Goal: Task Accomplishment & Management: Manage account settings

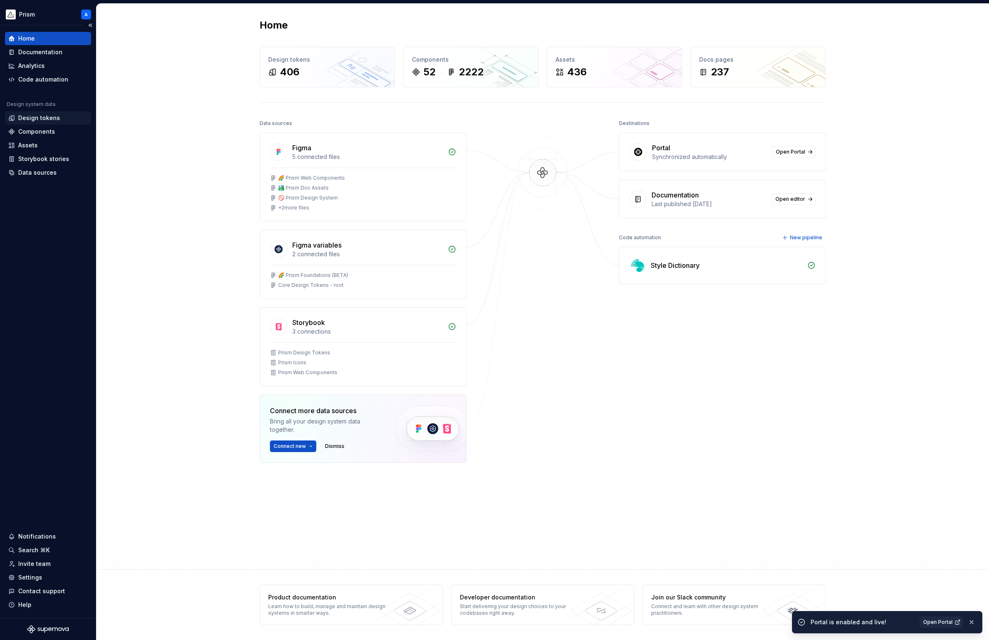
click at [50, 115] on div "Design tokens" at bounding box center [39, 118] width 42 height 8
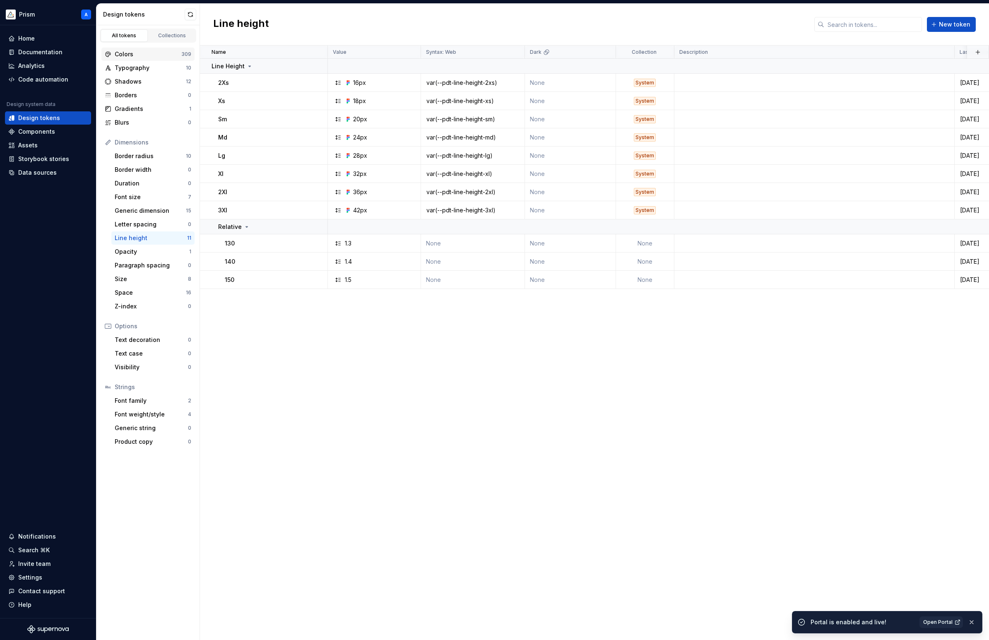
click at [147, 52] on div "Colors" at bounding box center [148, 54] width 67 height 8
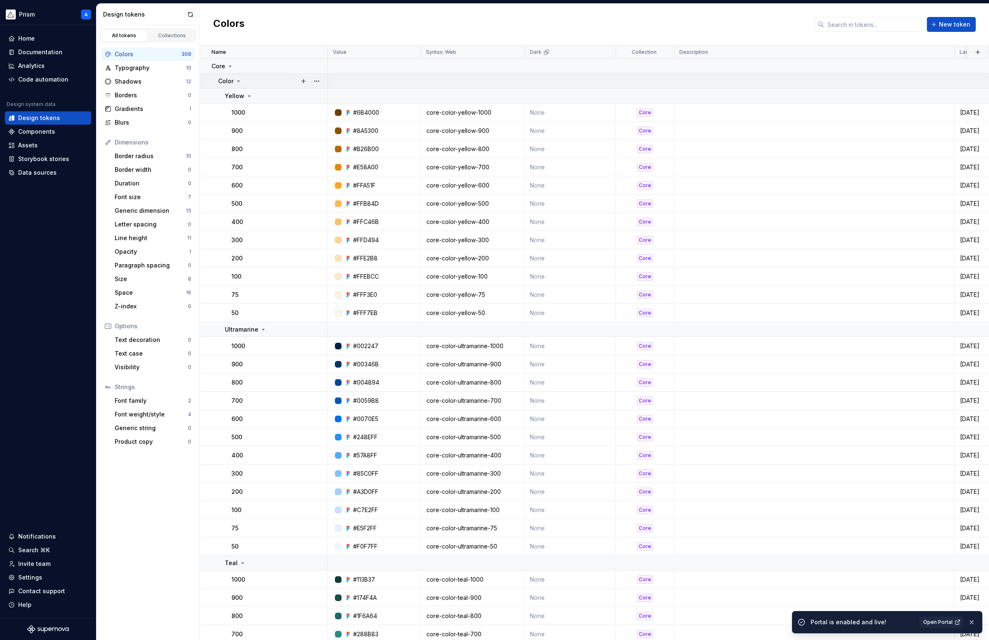
click at [238, 81] on icon at bounding box center [239, 81] width 2 height 1
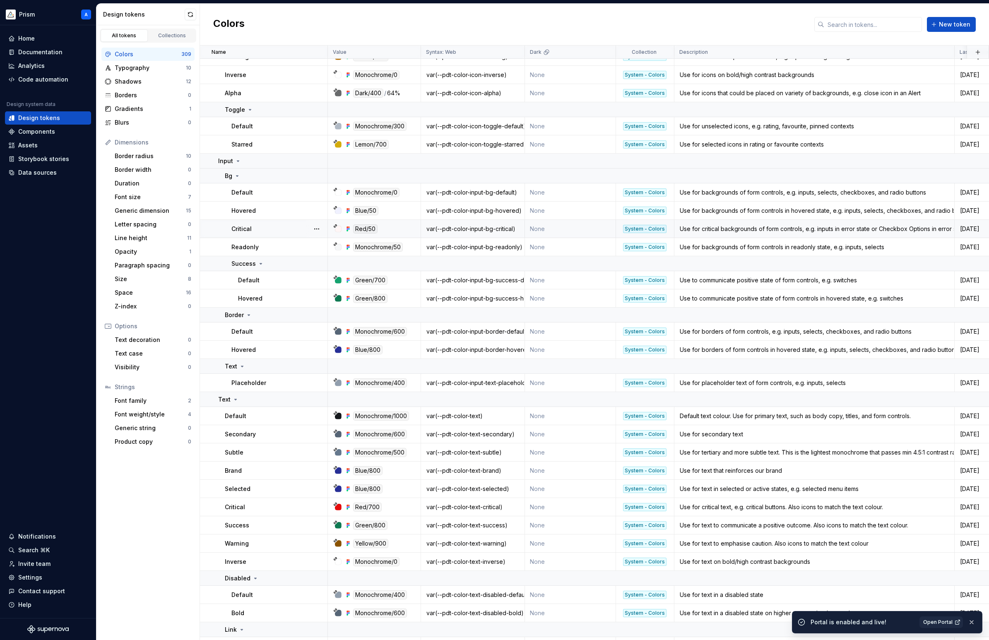
scroll to position [175, 0]
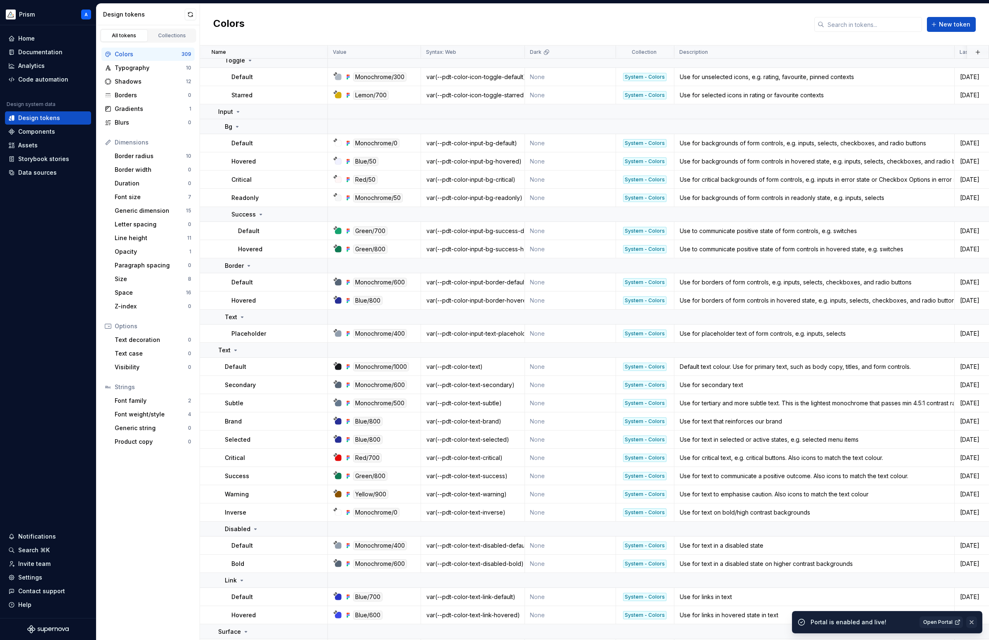
click at [972, 622] on button "button" at bounding box center [971, 622] width 11 height 12
click at [271, 593] on div "Default" at bounding box center [279, 597] width 96 height 8
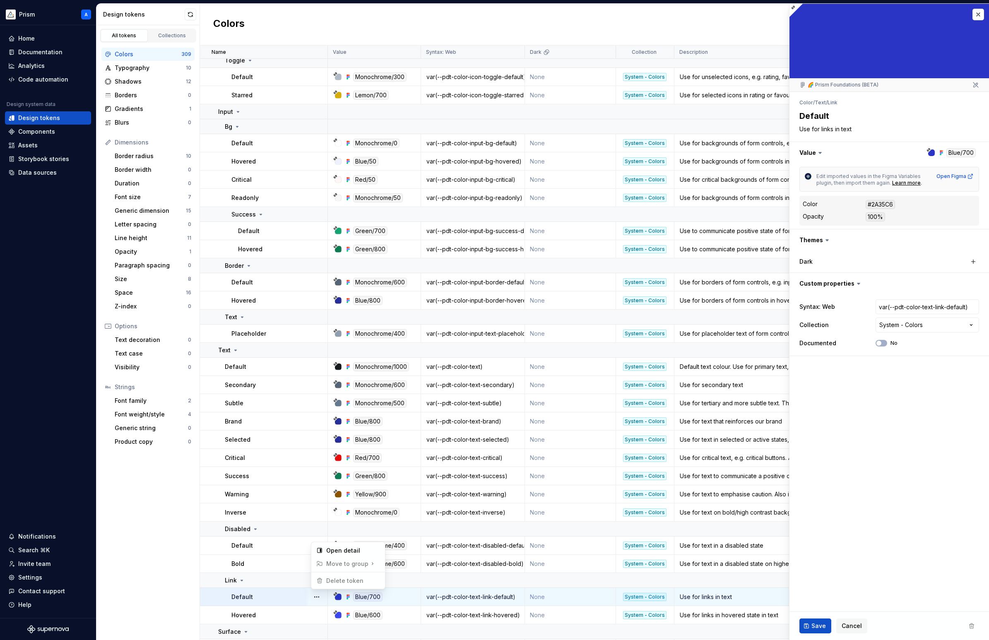
click at [846, 372] on html "Prism A Home Documentation Analytics Code automation Design system data Design …" at bounding box center [494, 320] width 989 height 640
click at [826, 240] on icon at bounding box center [827, 240] width 2 height 1
click at [54, 49] on div "Documentation" at bounding box center [40, 52] width 44 height 8
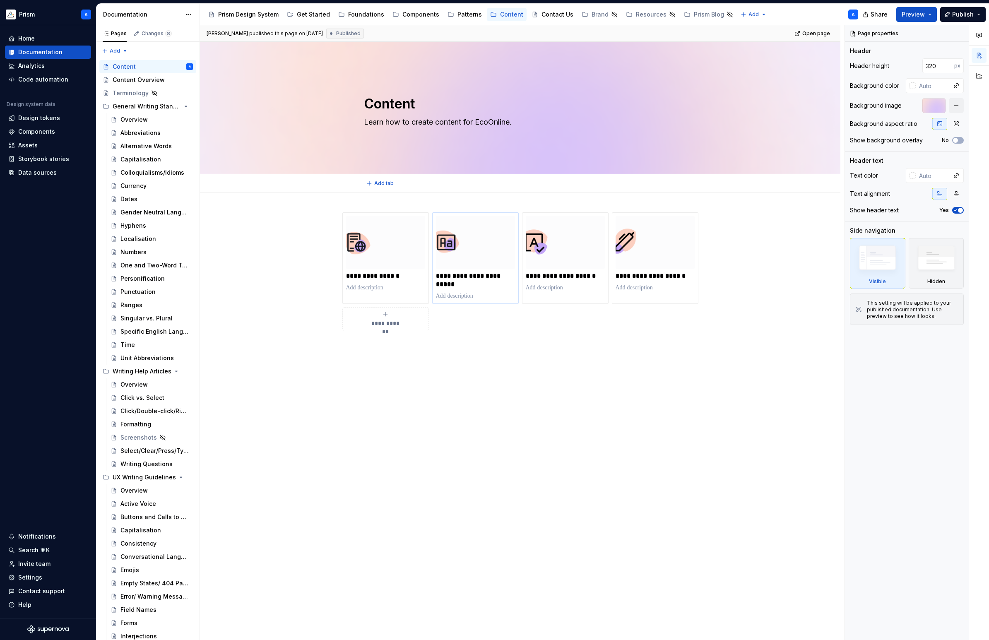
type textarea "*"
click at [374, 347] on p at bounding box center [520, 346] width 356 height 10
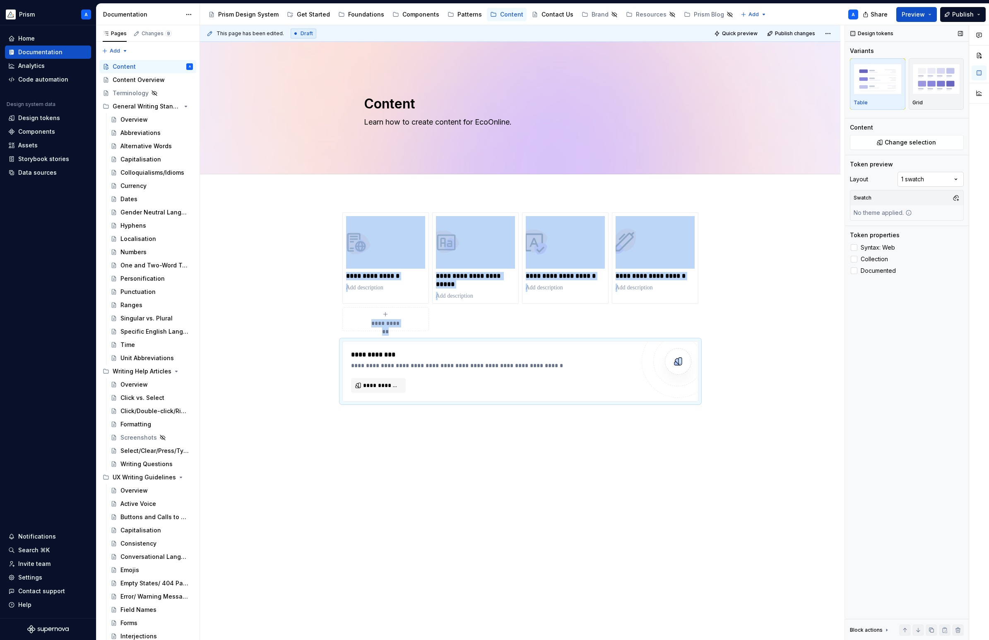
click at [927, 177] on div "Comments Open comments No comments yet Select ‘Comment’ from the block context …" at bounding box center [917, 332] width 144 height 615
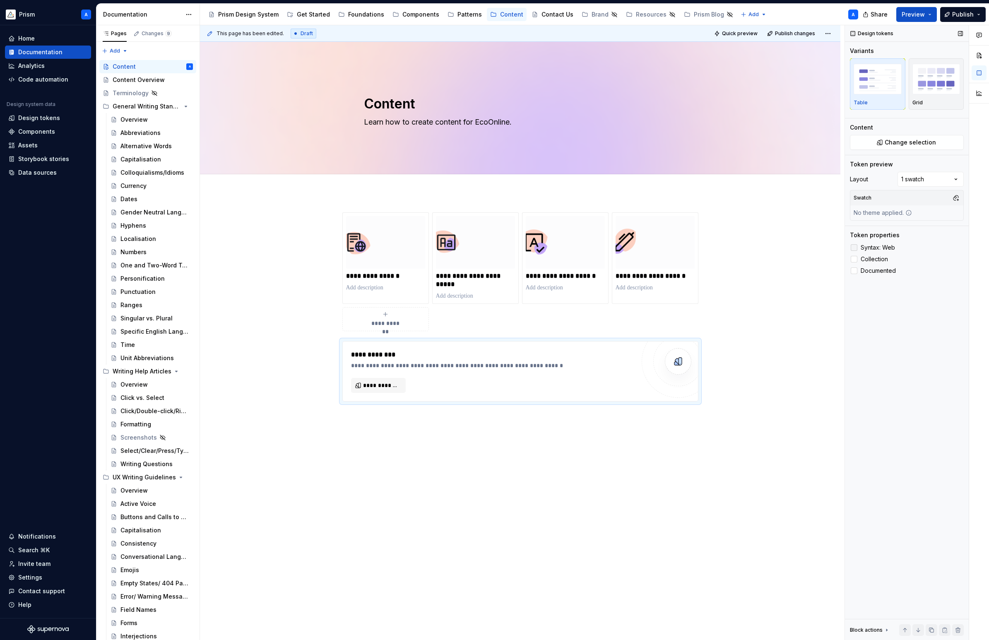
click at [857, 245] on label "Syntax: Web" at bounding box center [907, 248] width 114 height 10
click at [855, 257] on div at bounding box center [853, 259] width 7 height 7
click at [383, 389] on span "**********" at bounding box center [381, 385] width 37 height 8
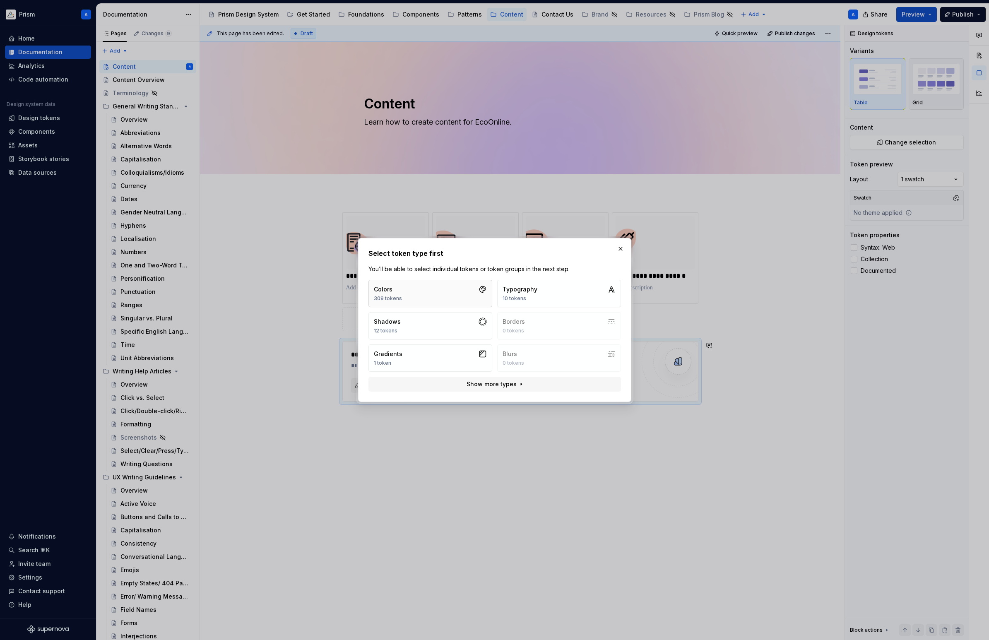
click at [431, 292] on button "Colors 309 tokens" at bounding box center [430, 293] width 124 height 27
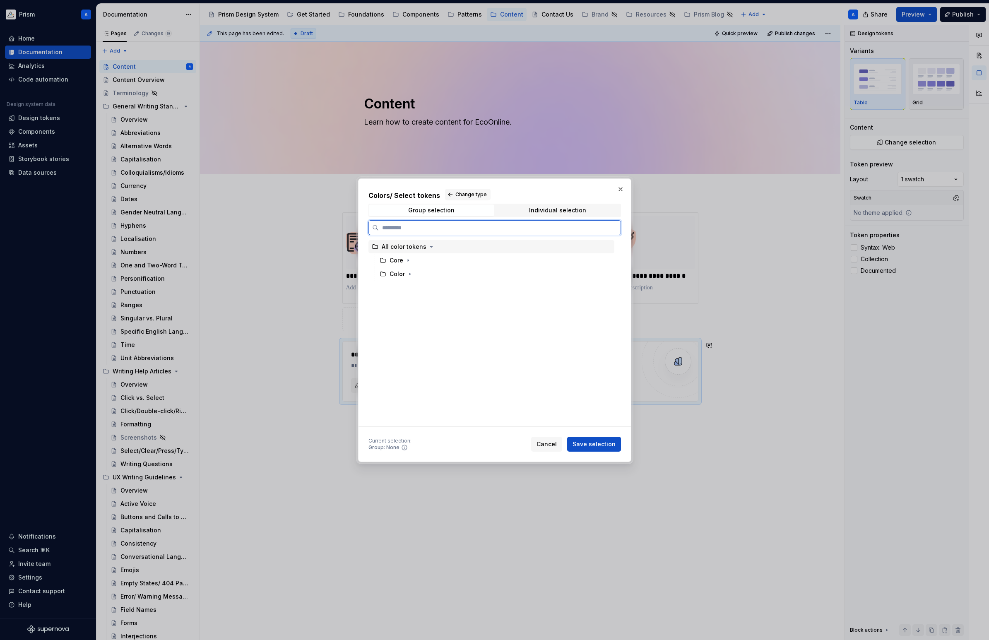
click at [442, 245] on div "All color tokens" at bounding box center [491, 246] width 246 height 13
click at [600, 446] on span "Save selection" at bounding box center [593, 444] width 43 height 8
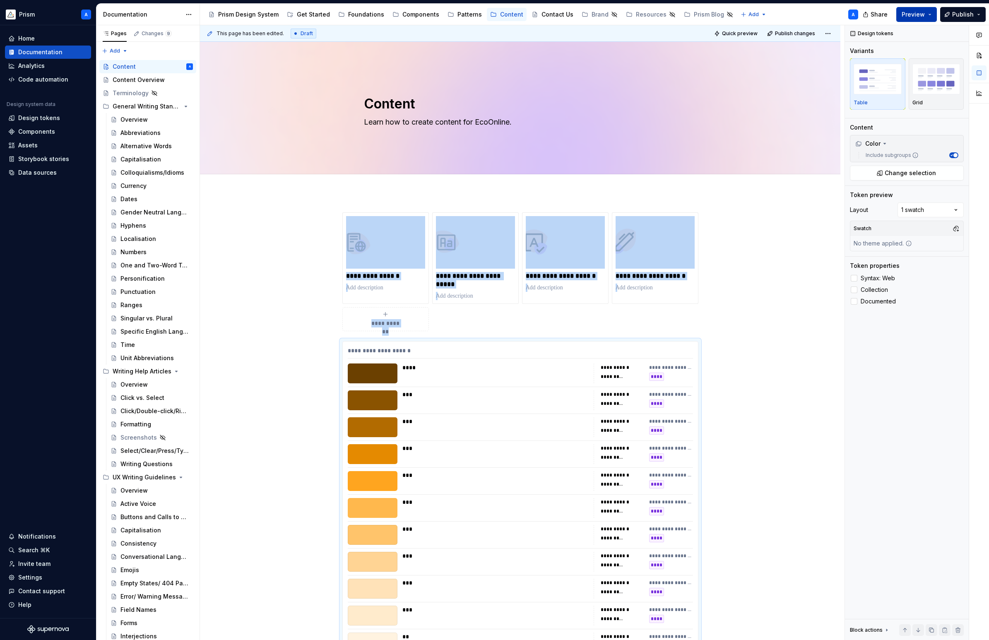
click at [924, 14] on span "Preview" at bounding box center [912, 14] width 23 height 8
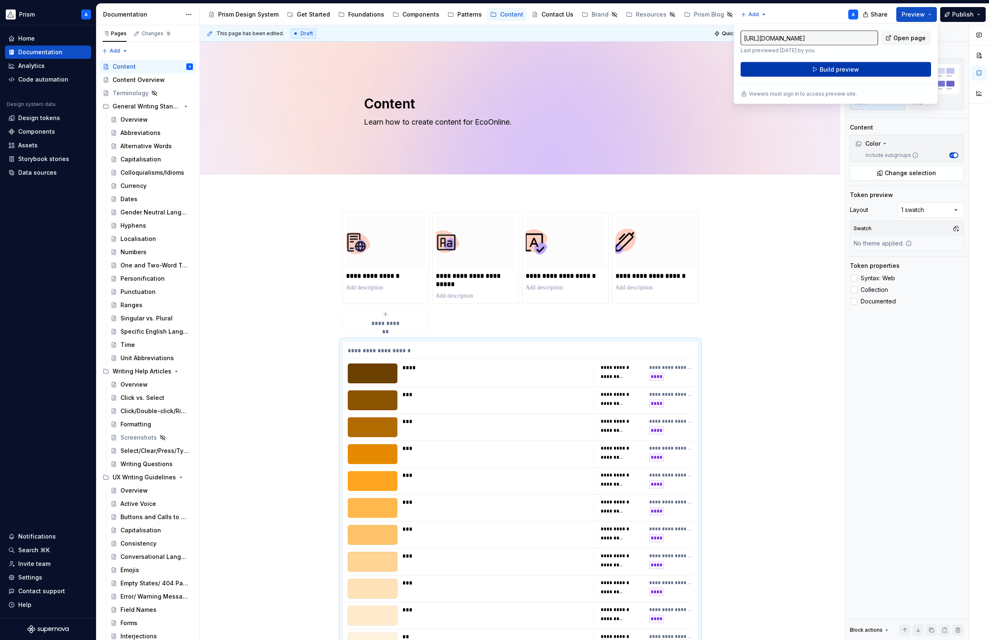
click at [846, 67] on span "Build preview" at bounding box center [838, 69] width 39 height 8
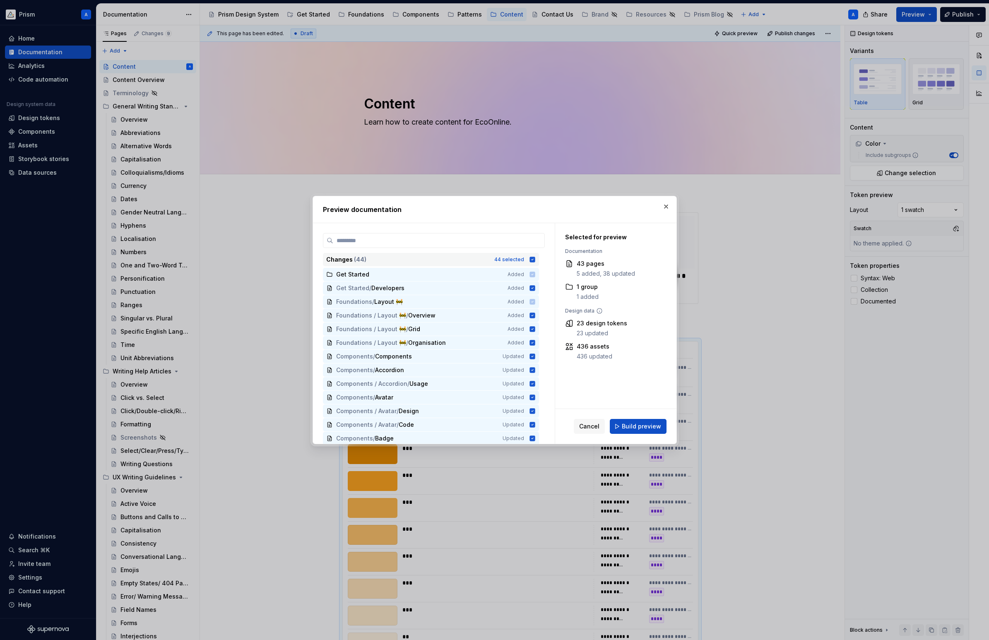
click at [535, 258] on icon at bounding box center [531, 259] width 5 height 5
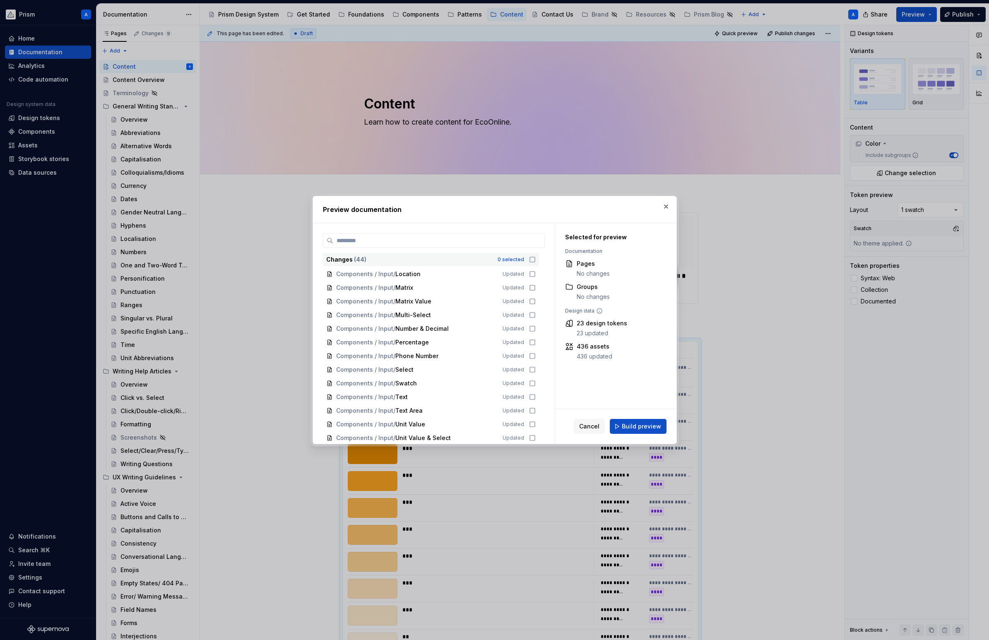
scroll to position [425, 0]
click at [535, 437] on icon at bounding box center [532, 436] width 7 height 7
click at [629, 426] on span "Build preview" at bounding box center [641, 426] width 39 height 8
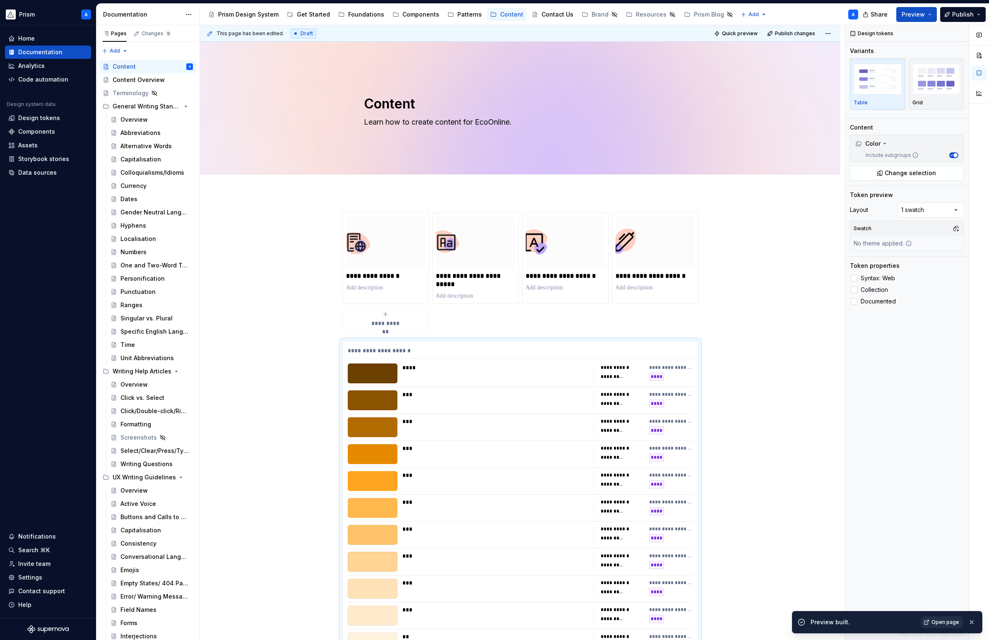
click at [941, 623] on span "Open page" at bounding box center [945, 622] width 28 height 7
click at [941, 94] on div "button" at bounding box center [936, 79] width 48 height 34
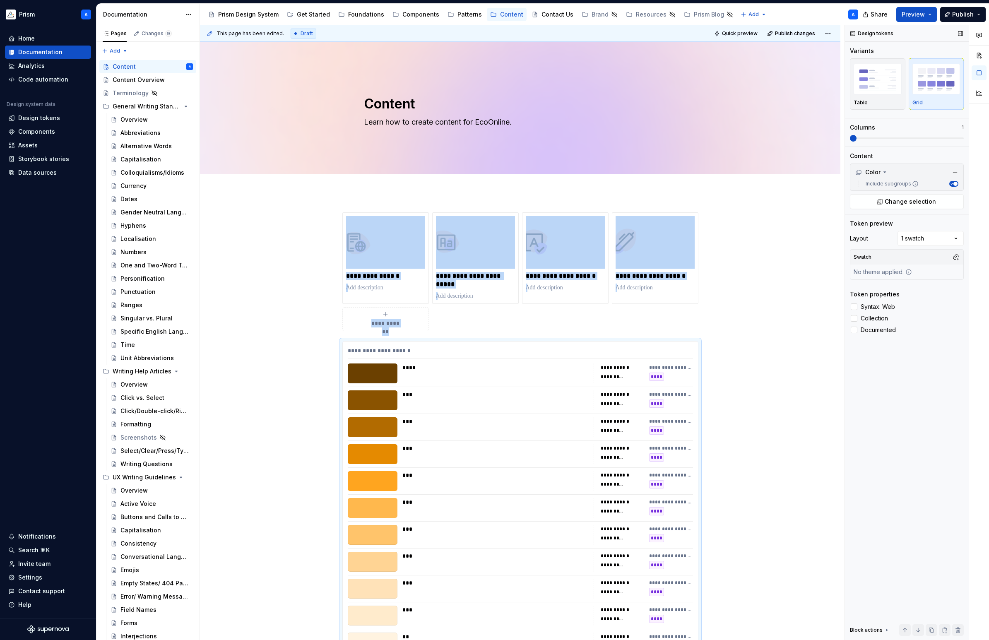
scroll to position [316, 0]
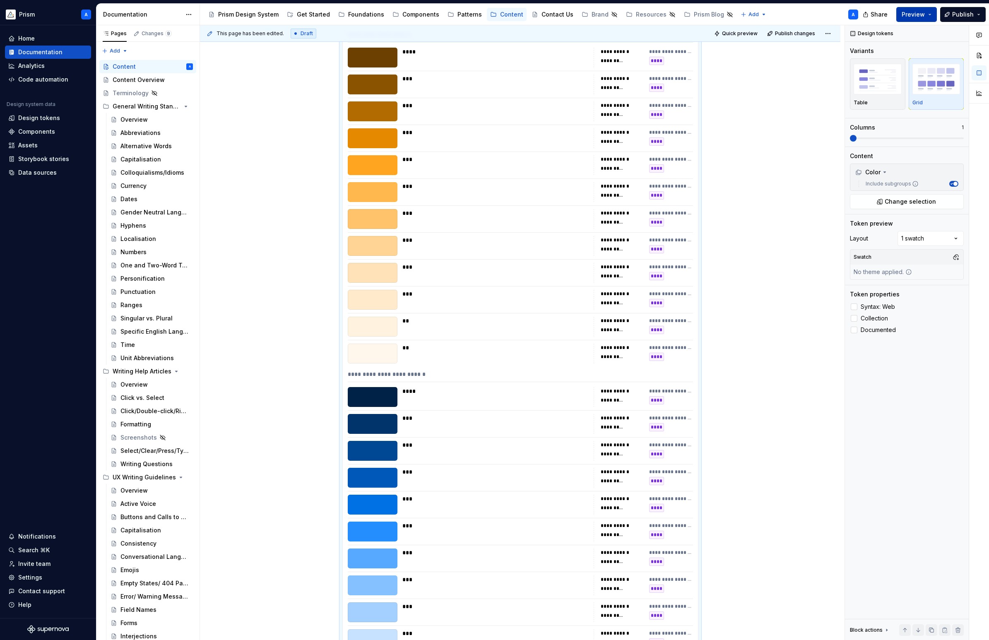
click at [917, 15] on span "Preview" at bounding box center [912, 14] width 23 height 8
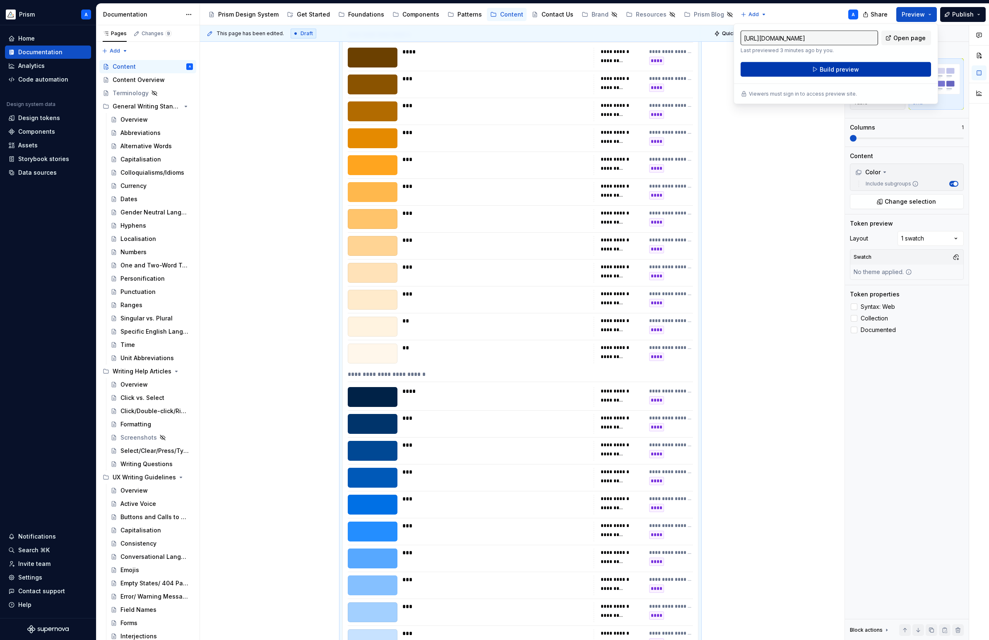
click at [847, 72] on span "Build preview" at bounding box center [838, 69] width 39 height 8
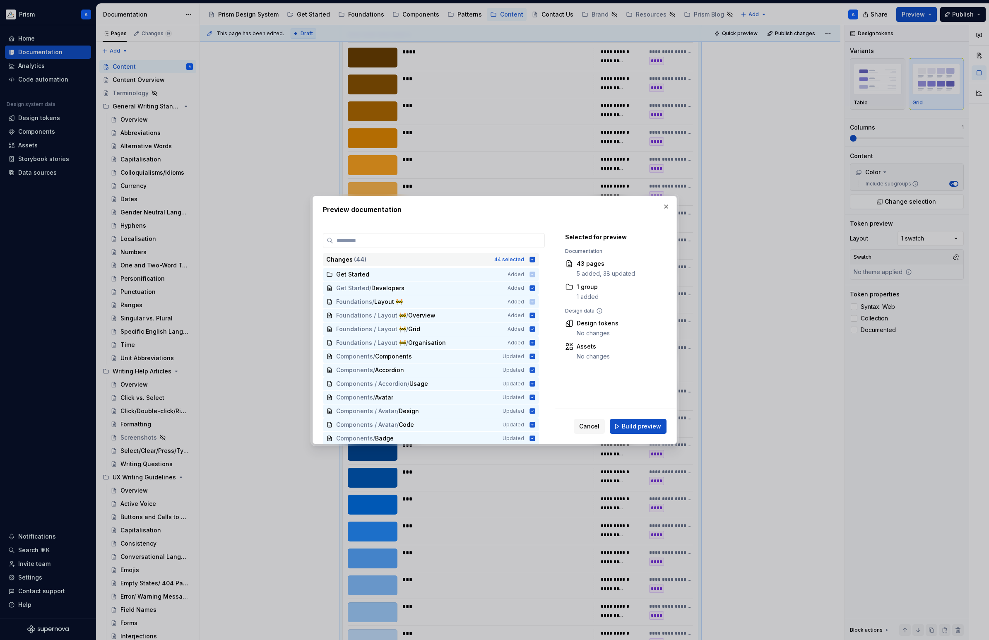
click at [535, 260] on icon at bounding box center [531, 259] width 5 height 5
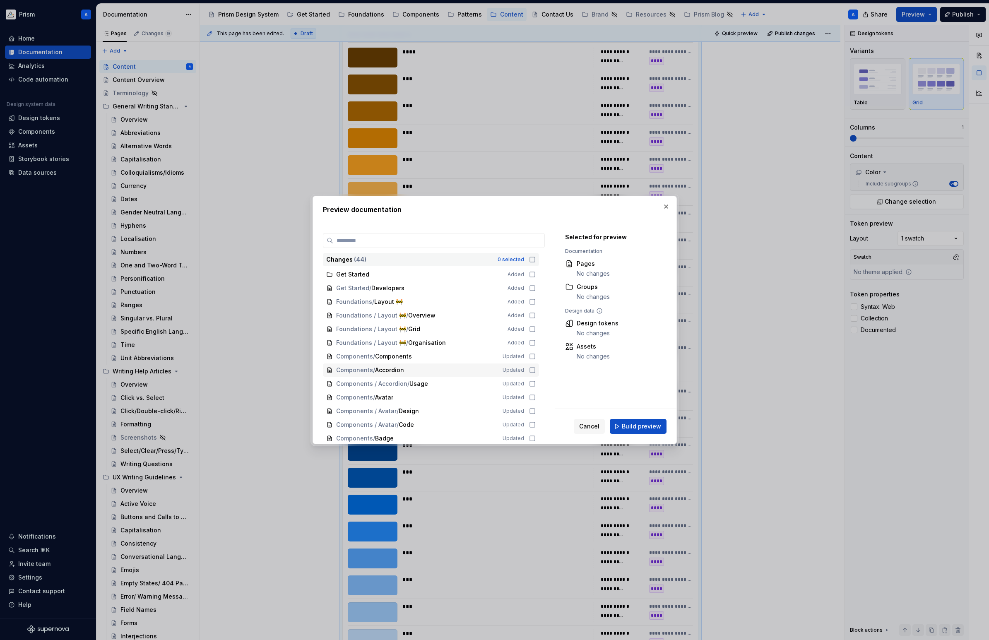
scroll to position [425, 0]
click at [535, 436] on icon at bounding box center [532, 436] width 7 height 7
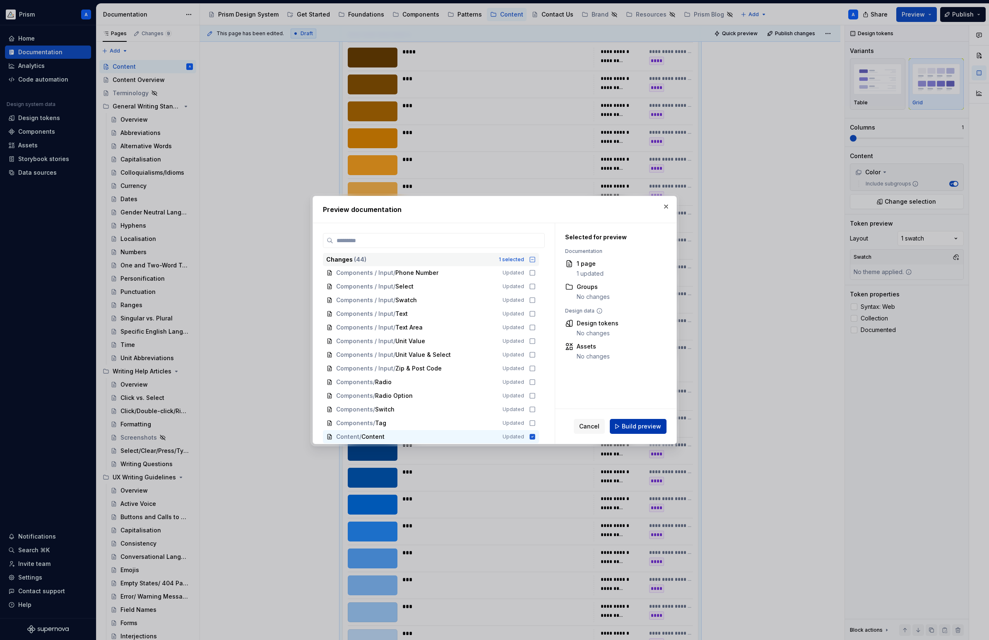
click at [639, 425] on span "Build preview" at bounding box center [641, 426] width 39 height 8
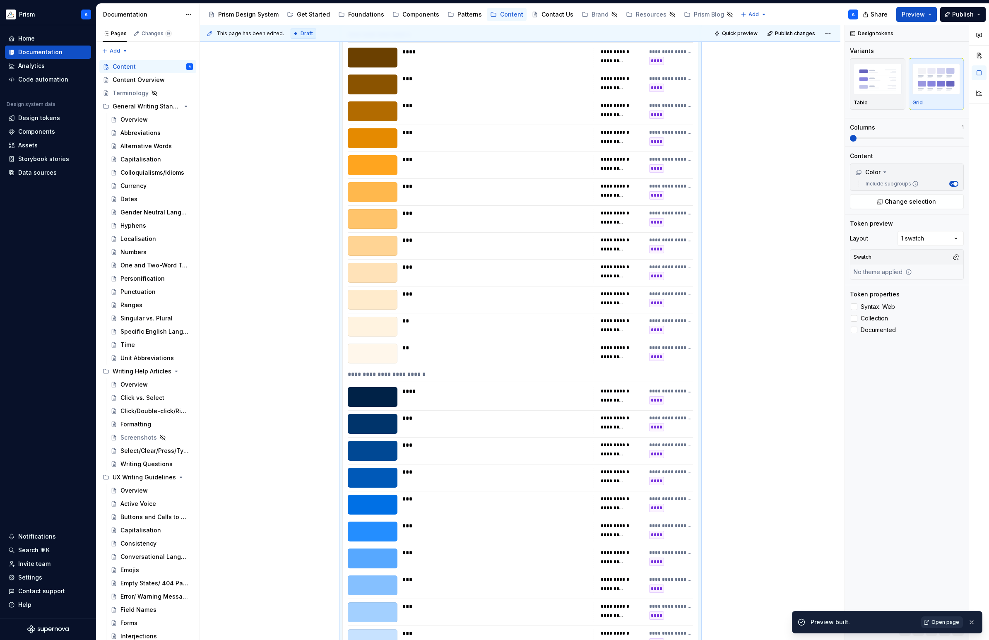
click at [937, 618] on link "Open page" at bounding box center [942, 622] width 42 height 12
click at [921, 141] on span at bounding box center [924, 138] width 7 height 7
click at [926, 10] on button "Preview" at bounding box center [916, 14] width 41 height 15
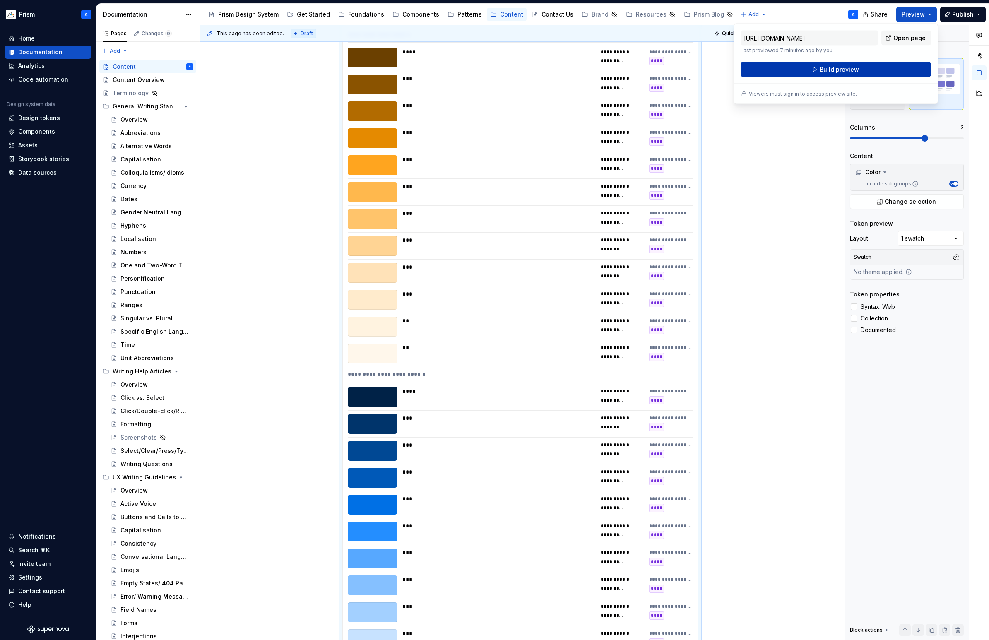
click at [862, 68] on button "Build preview" at bounding box center [835, 69] width 190 height 15
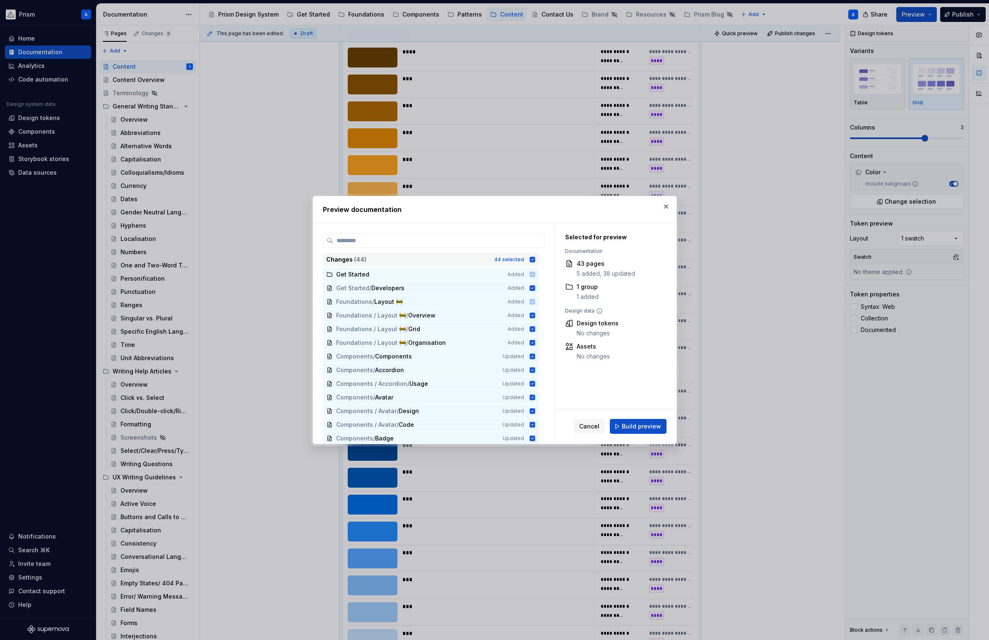
click at [535, 260] on icon at bounding box center [532, 259] width 7 height 7
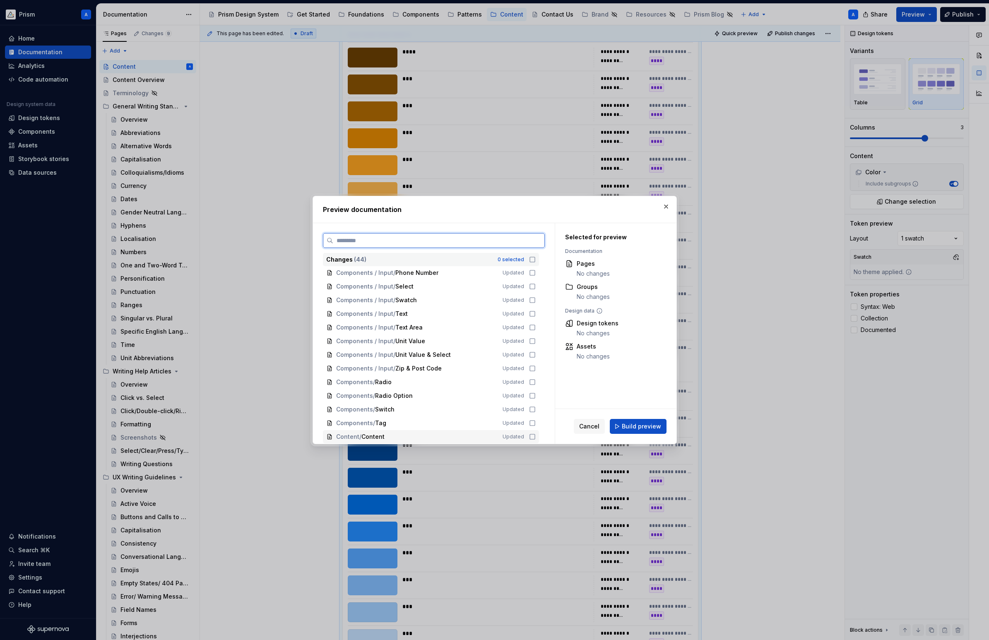
click at [535, 438] on icon at bounding box center [532, 436] width 7 height 7
click at [642, 427] on span "Build preview" at bounding box center [641, 426] width 39 height 8
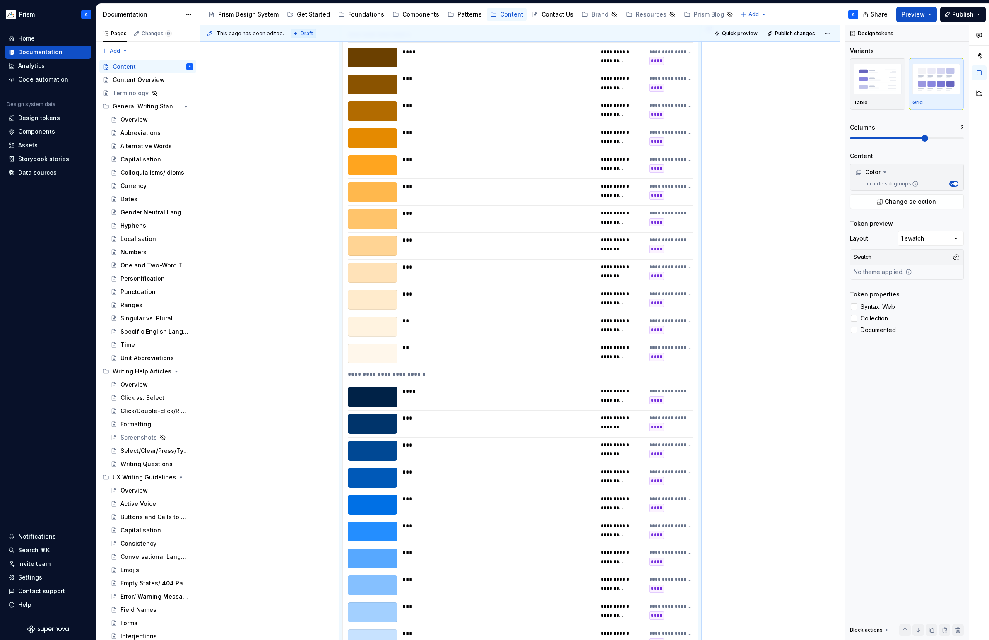
type textarea "*"
click at [32, 578] on div "Settings" at bounding box center [30, 577] width 24 height 8
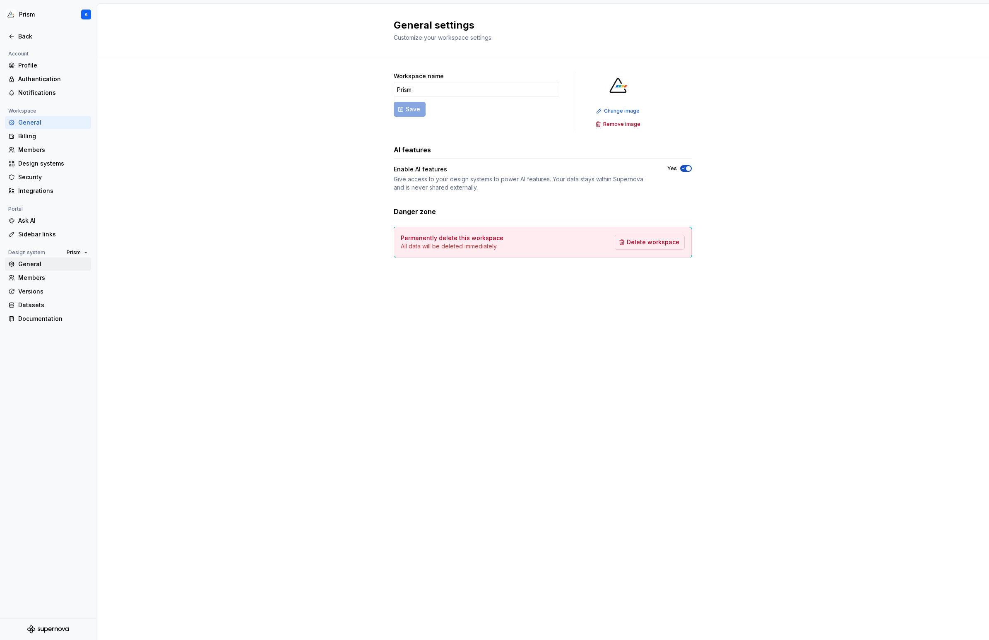
click at [36, 263] on div "General" at bounding box center [53, 264] width 70 height 8
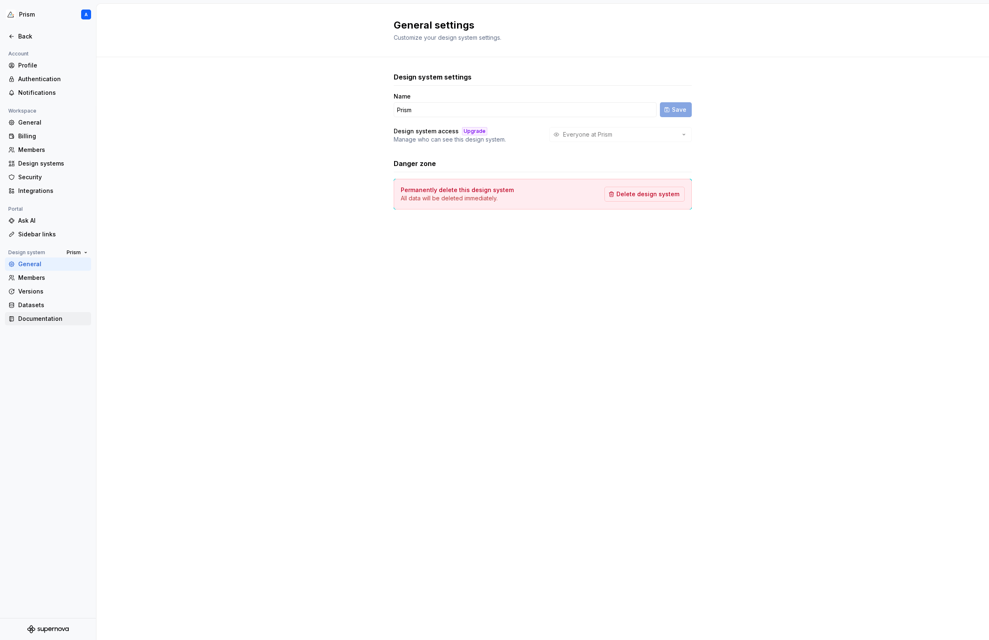
click at [49, 315] on div "Documentation" at bounding box center [53, 319] width 70 height 8
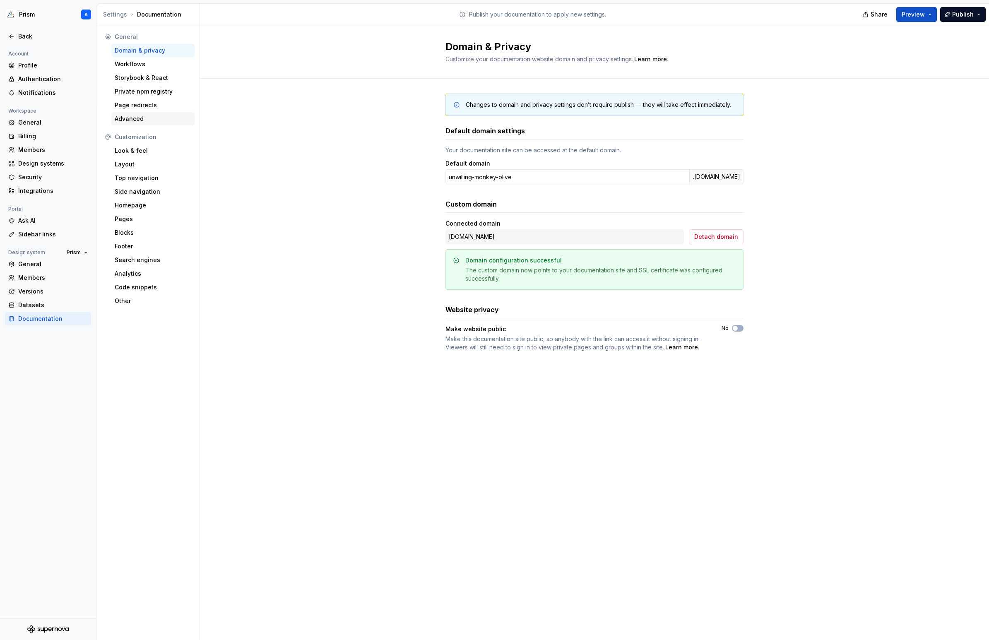
click at [139, 119] on div "Advanced" at bounding box center [153, 119] width 77 height 8
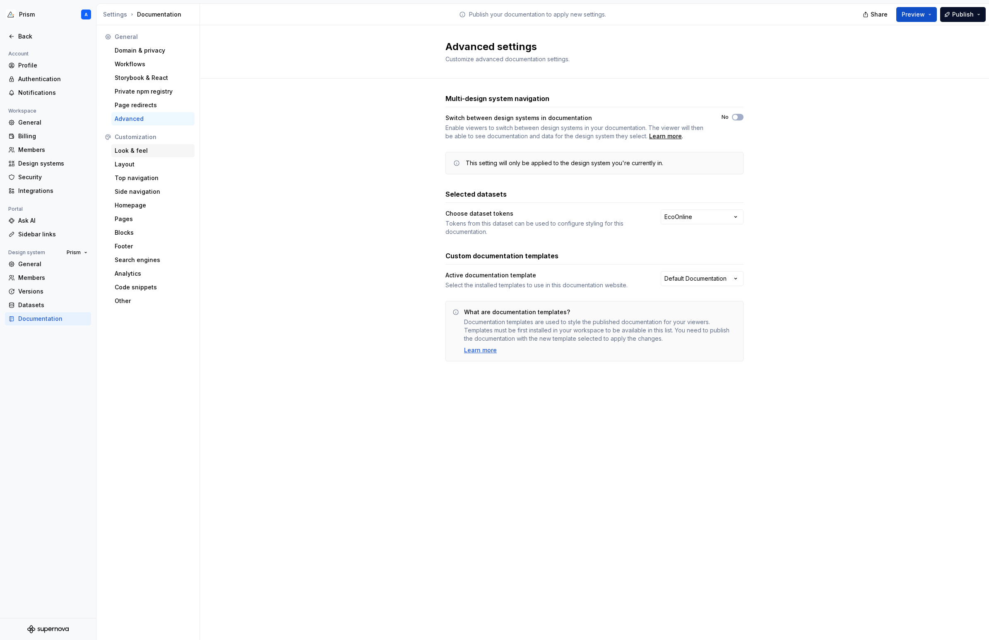
click at [148, 151] on div "Look & feel" at bounding box center [153, 150] width 77 height 8
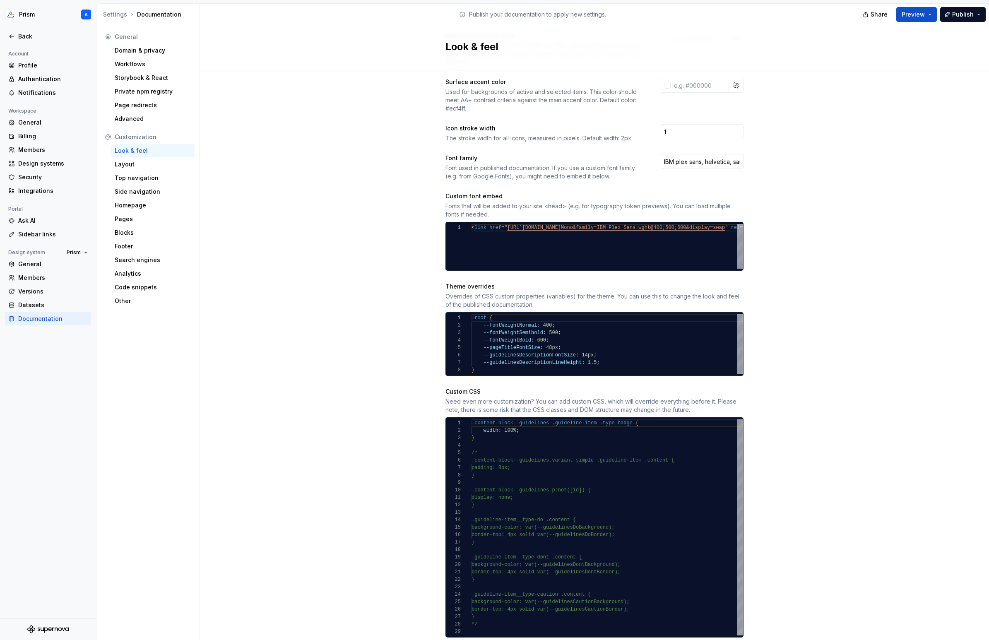
scroll to position [245, 0]
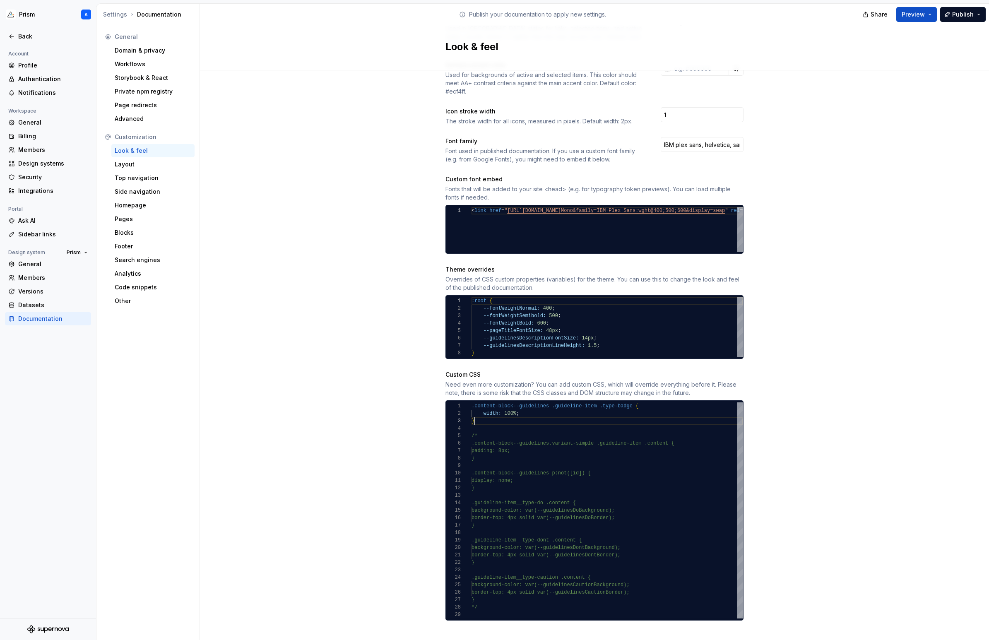
click at [476, 413] on div ".content-block--guidelines .guideline-item .type-badge { width: 100% ; } /* .co…" at bounding box center [606, 510] width 271 height 216
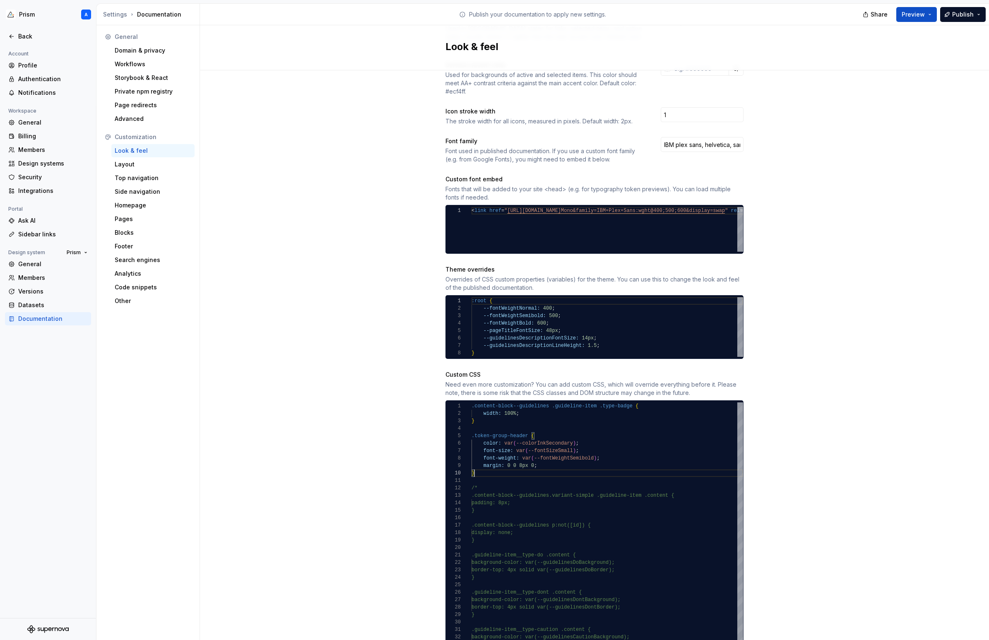
scroll to position [67, 3]
click at [569, 435] on div ".content-block--guidelines .guideline-item .type-badge { width: 100% ; } /* .co…" at bounding box center [606, 536] width 271 height 268
drag, startPoint x: 546, startPoint y: 435, endPoint x: 572, endPoint y: 434, distance: 25.7
click at [572, 434] on div ".content-block--guidelines .guideline-item .type-badge { width: 100% ; } /* .co…" at bounding box center [606, 536] width 271 height 268
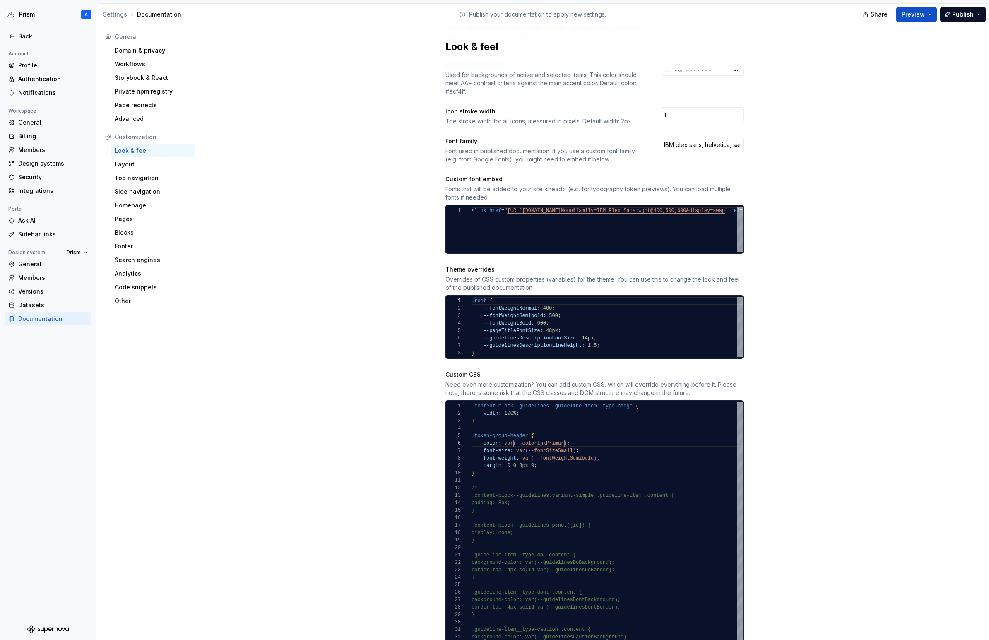
scroll to position [37, 96]
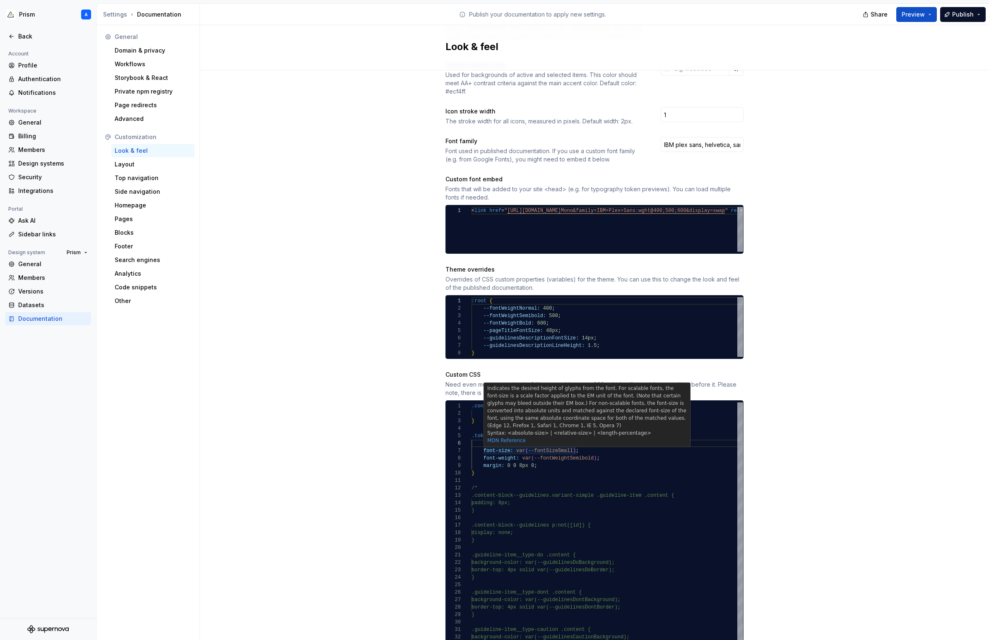
click at [566, 443] on div ".content-block--guidelines .guideline-item .type-badge { width: 100% ; } /* .co…" at bounding box center [606, 536] width 271 height 268
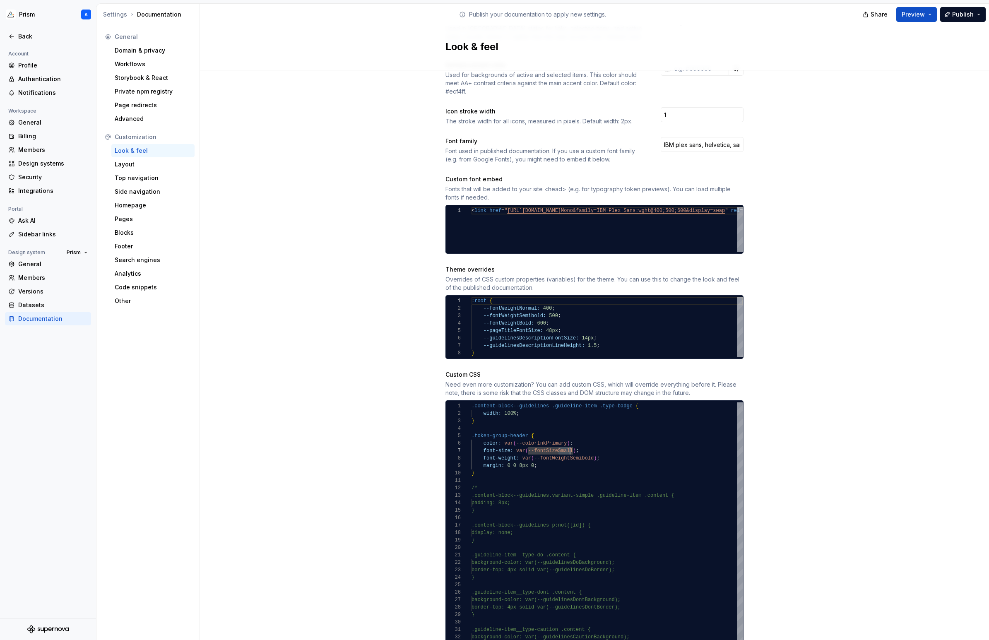
scroll to position [45, 102]
drag, startPoint x: 558, startPoint y: 443, endPoint x: 573, endPoint y: 443, distance: 14.9
click at [573, 443] on div ".content-block--guidelines .guideline-item .type-badge { width: 100% ; } /* .co…" at bounding box center [606, 536] width 271 height 268
drag, startPoint x: 540, startPoint y: 456, endPoint x: 430, endPoint y: 451, distance: 110.6
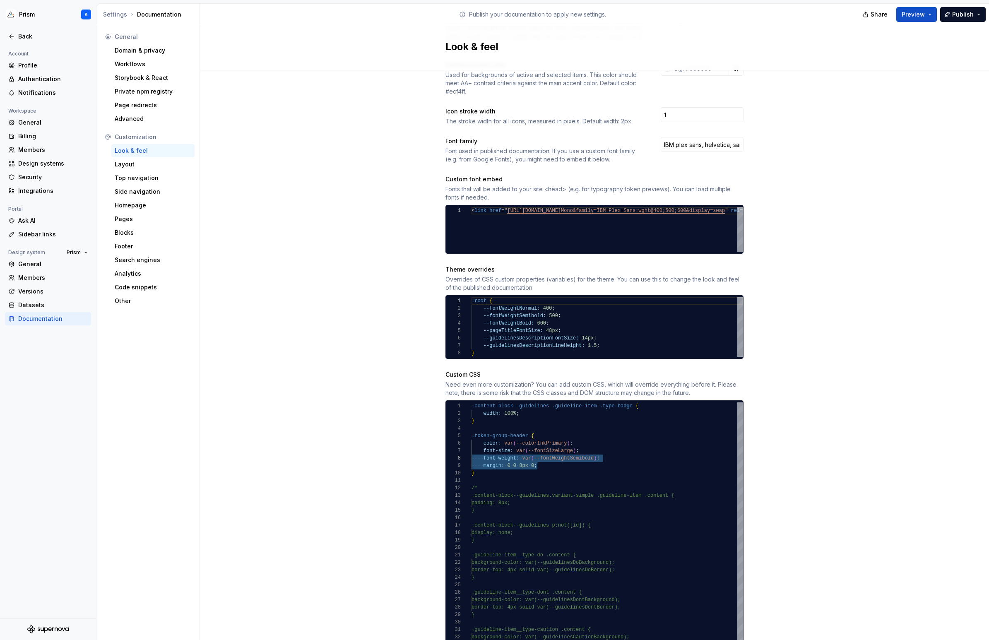
click at [471, 451] on div ".content-block--guidelines .guideline-item .type-badge { width: 100% ; } /* .co…" at bounding box center [606, 536] width 271 height 268
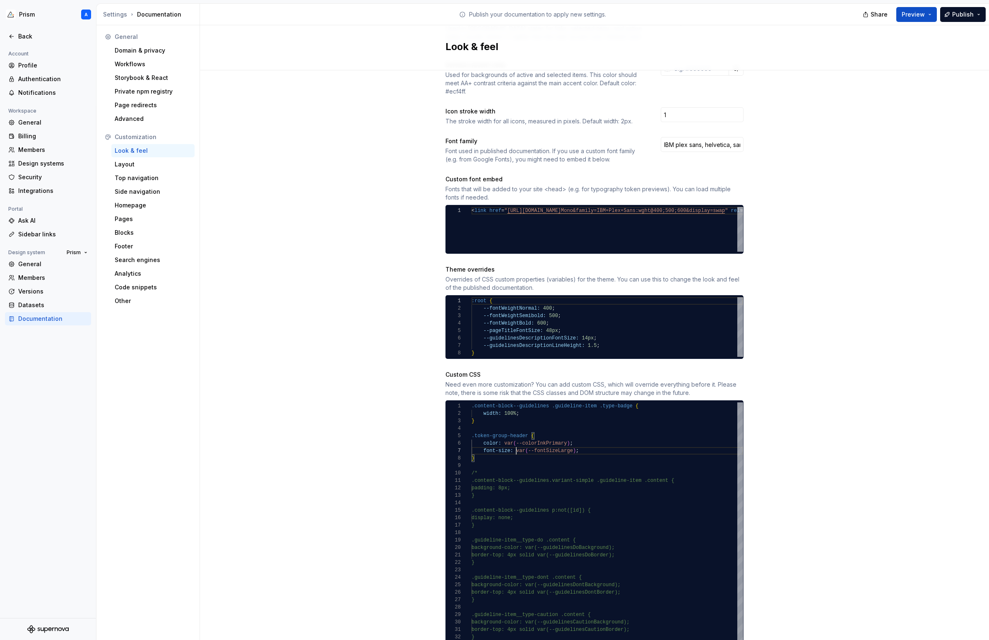
click at [516, 443] on div ".content-block--guidelines .guideline-item .type-badge { width: 100% ; } /* .co…" at bounding box center [606, 528] width 271 height 253
drag, startPoint x: 516, startPoint y: 443, endPoint x: 576, endPoint y: 445, distance: 59.6
click at [576, 445] on div ".content-block--guidelines .guideline-item .type-badge { width: 100% ; } /* .co…" at bounding box center [606, 528] width 271 height 253
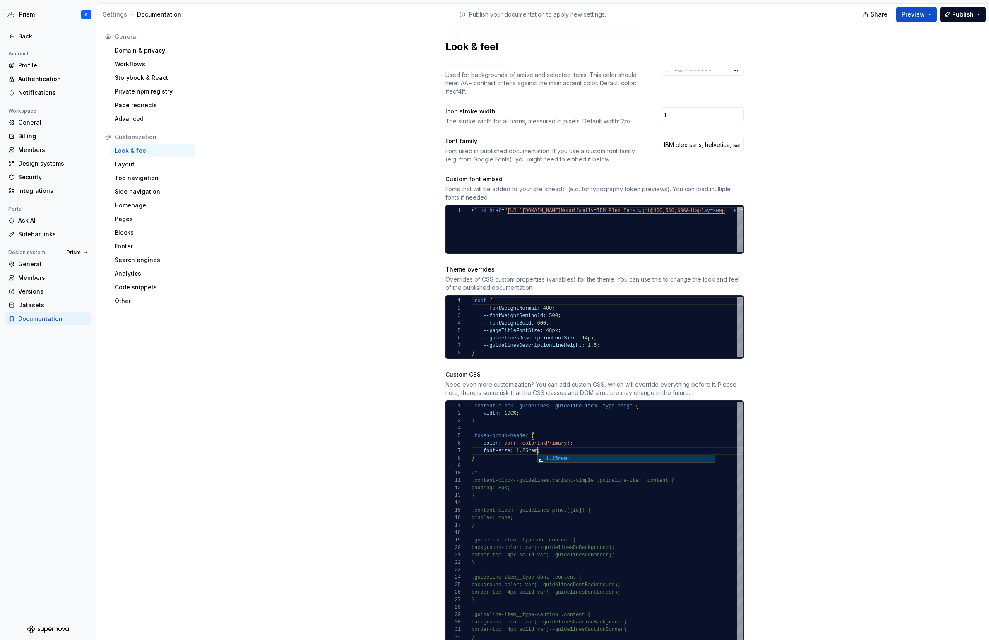
type textarea "**********"
click at [795, 419] on div "Site logo A company logo that will be displayed on all pages on your documentat…" at bounding box center [594, 257] width 789 height 863
click at [966, 12] on span "Publish" at bounding box center [963, 14] width 22 height 8
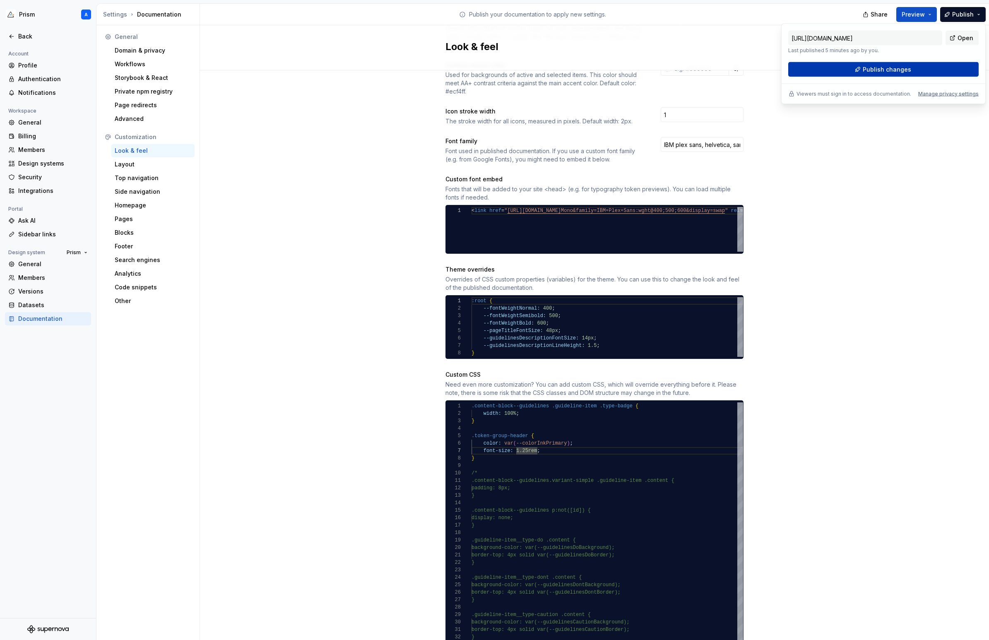
click at [906, 67] on span "Publish changes" at bounding box center [886, 69] width 48 height 8
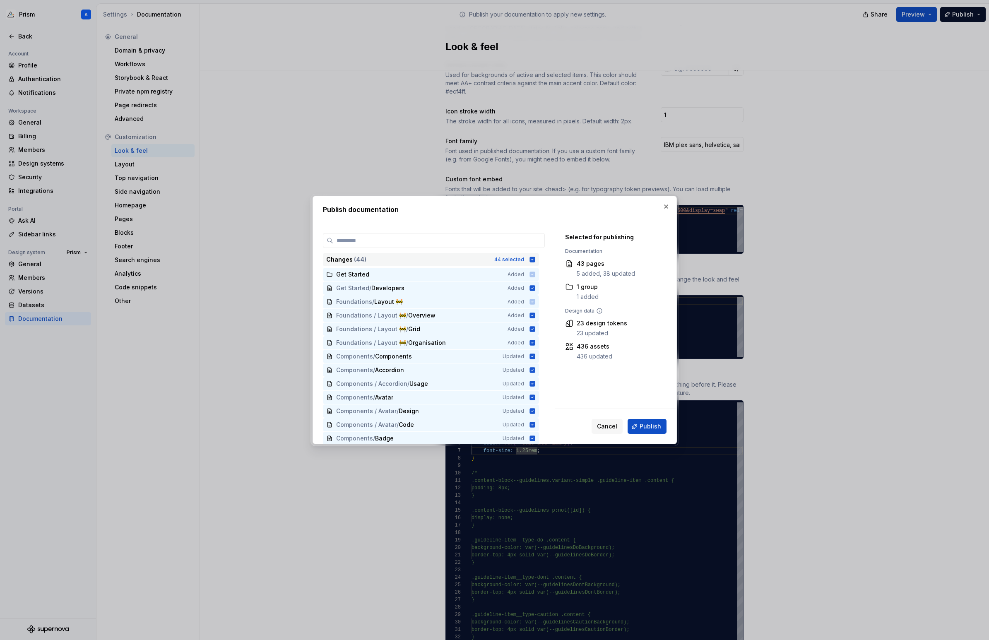
click at [535, 259] on icon at bounding box center [532, 259] width 7 height 7
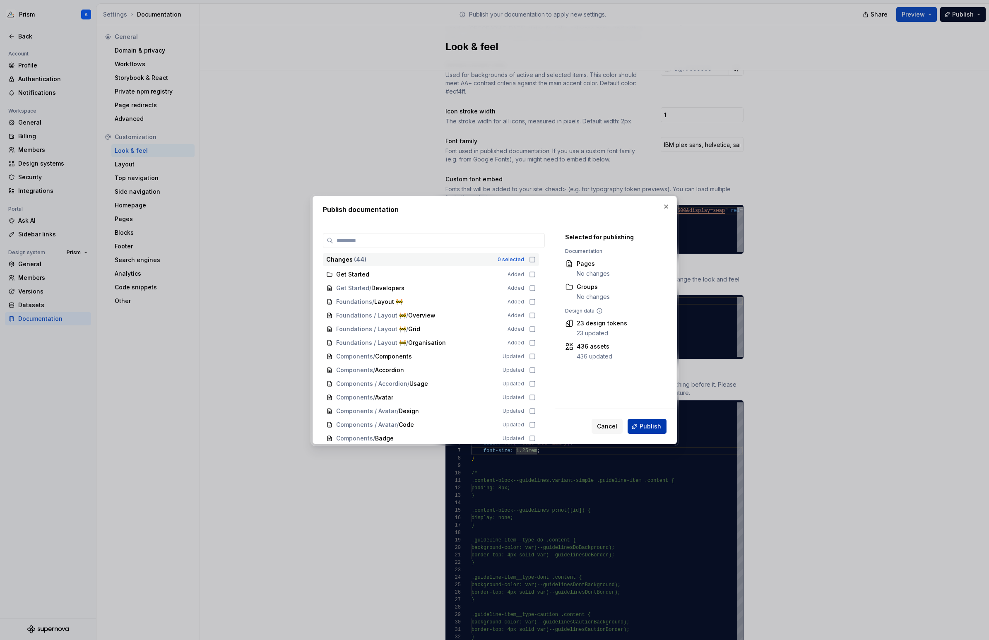
click at [642, 427] on span "Publish" at bounding box center [650, 426] width 22 height 8
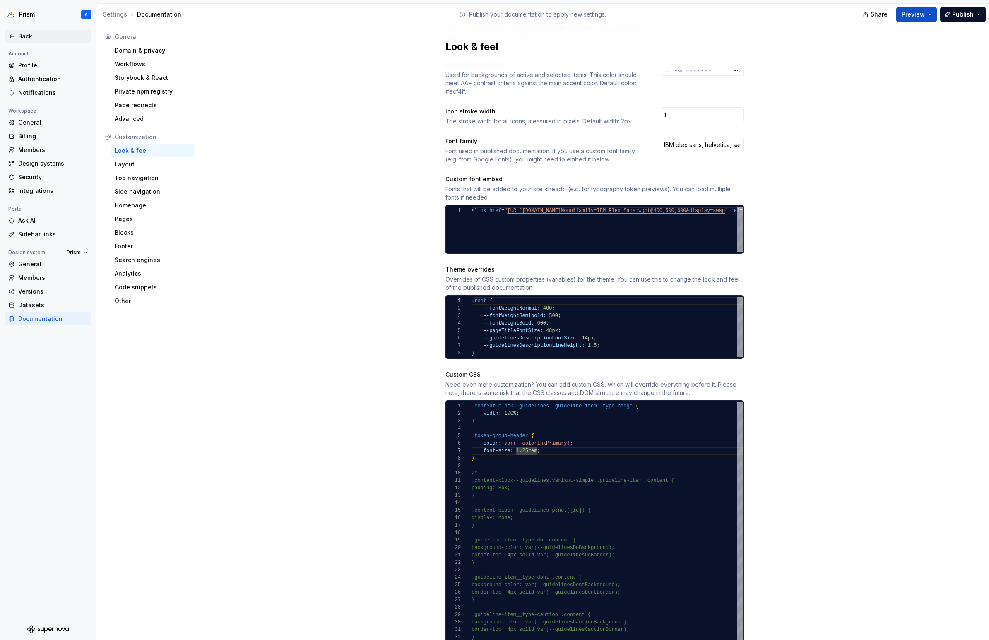
click at [29, 35] on div "Back" at bounding box center [53, 36] width 70 height 8
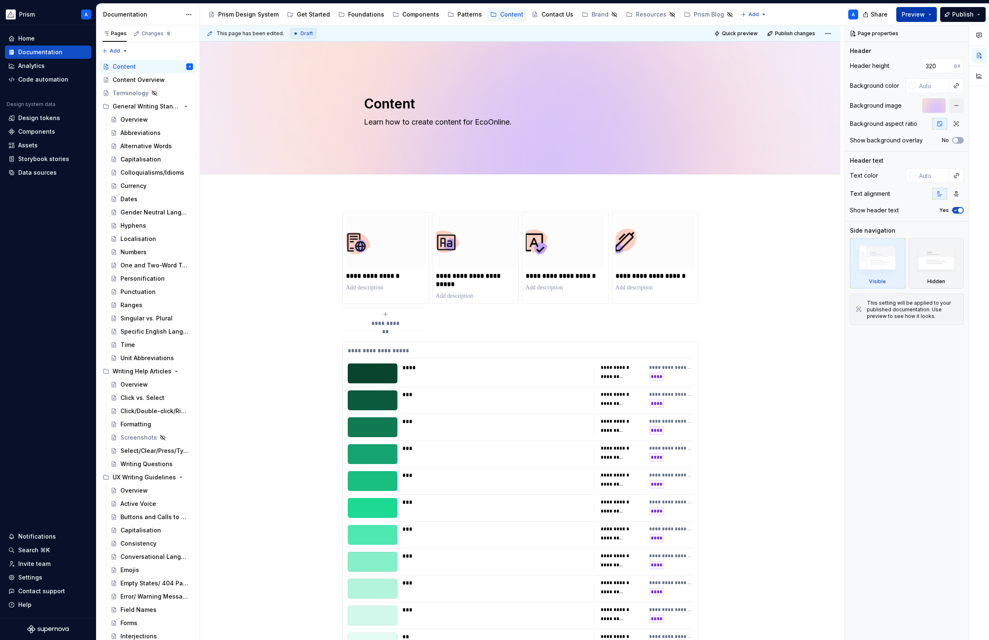
click at [927, 14] on button "Preview" at bounding box center [916, 14] width 41 height 15
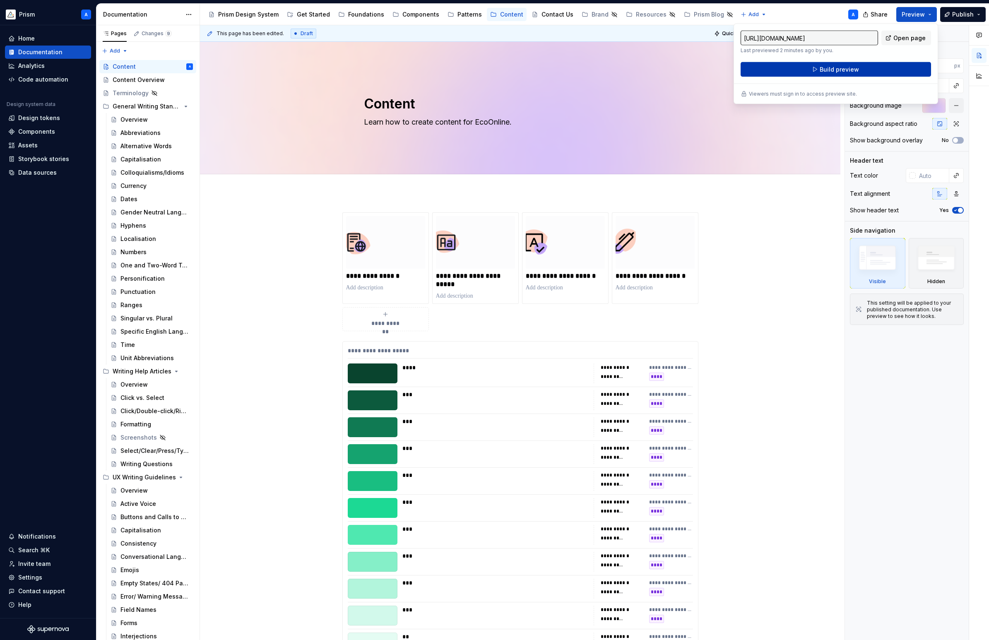
click at [876, 69] on button "Build preview" at bounding box center [835, 69] width 190 height 15
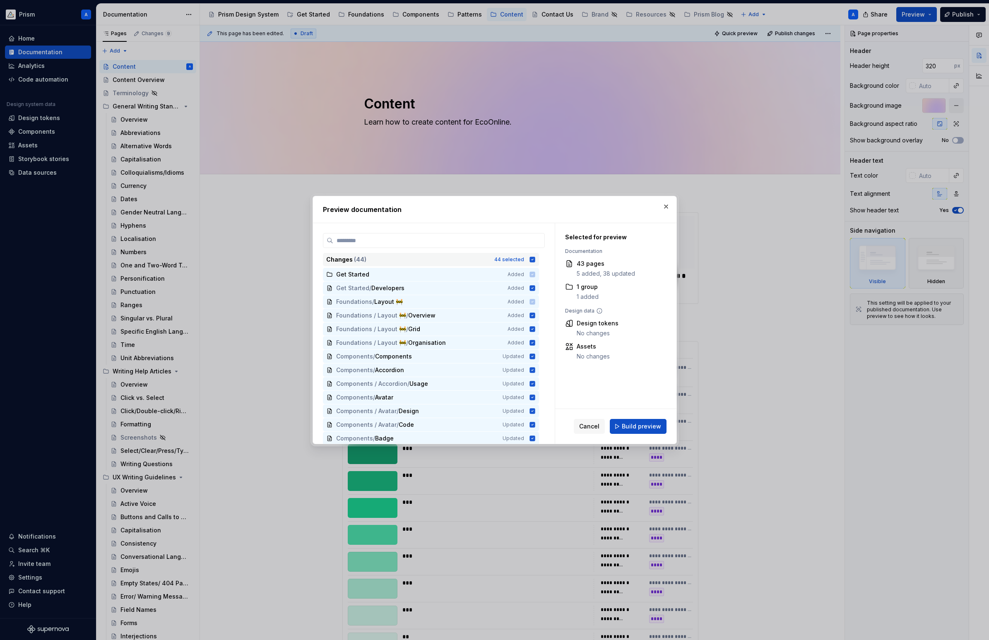
click at [535, 260] on icon at bounding box center [531, 259] width 5 height 5
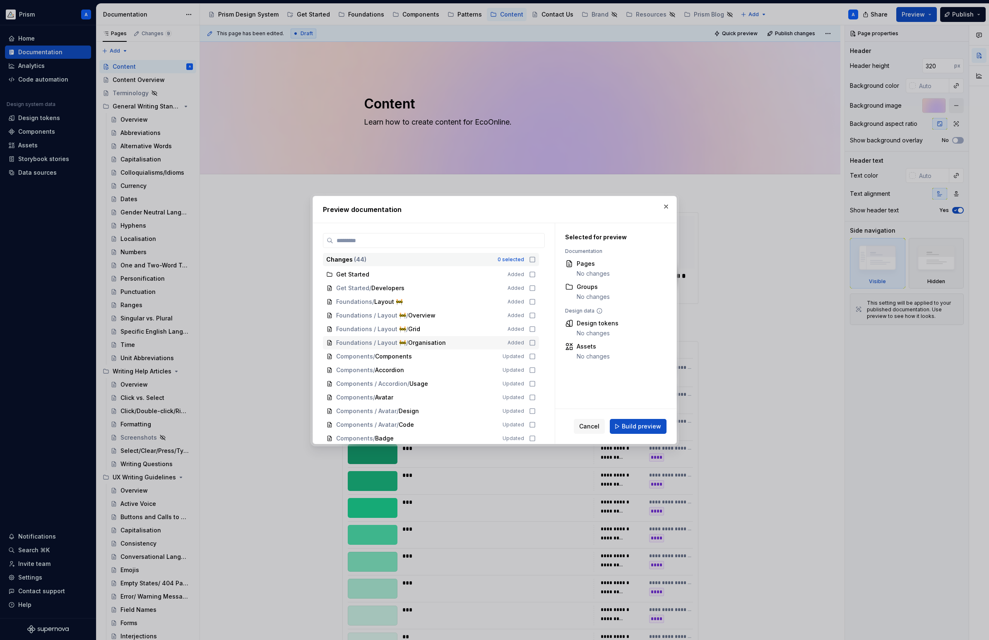
scroll to position [425, 0]
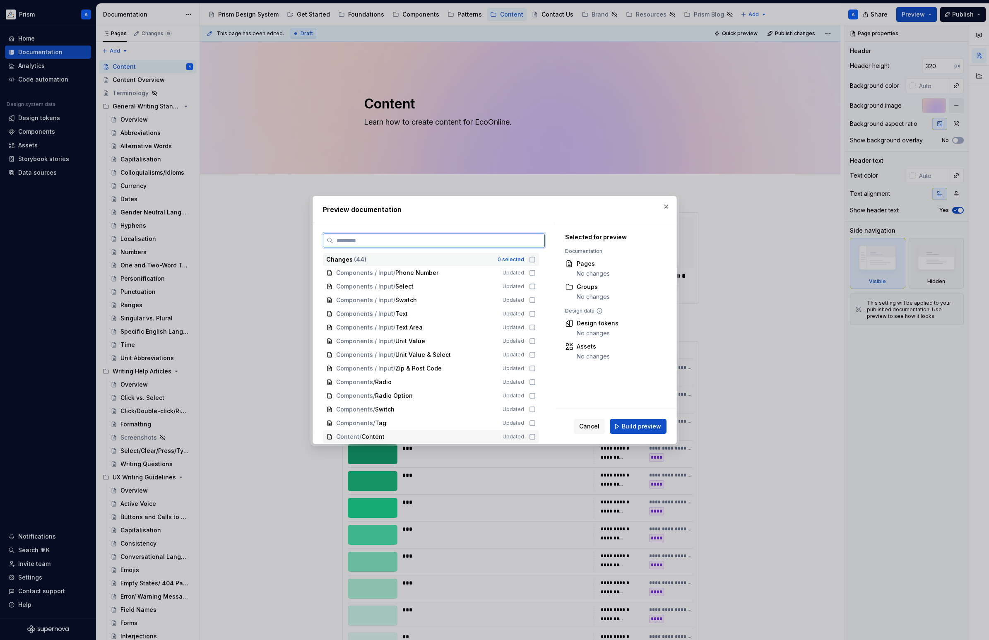
click at [535, 437] on icon at bounding box center [532, 436] width 7 height 7
click at [634, 428] on span "Build preview" at bounding box center [641, 426] width 39 height 8
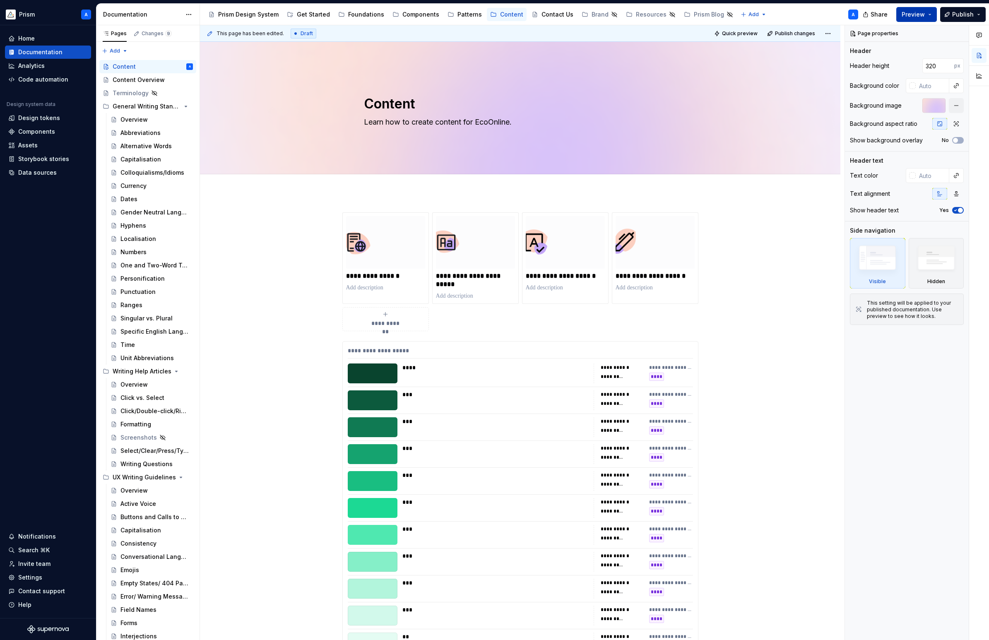
click at [909, 13] on span "Preview" at bounding box center [912, 14] width 23 height 8
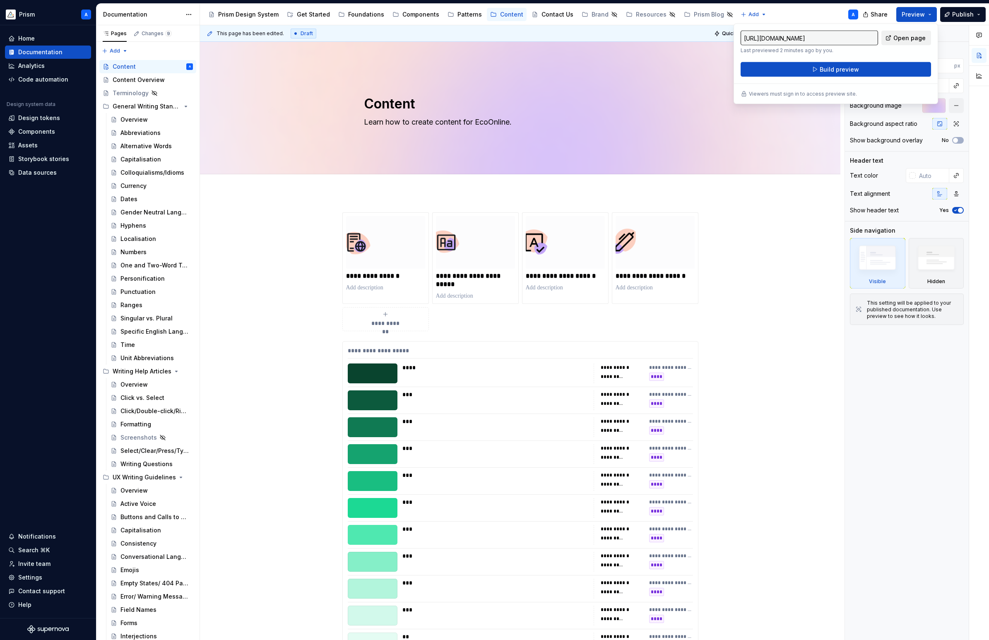
click at [898, 41] on span "Open page" at bounding box center [909, 38] width 32 height 8
type textarea "*"
click at [33, 578] on div "Settings" at bounding box center [30, 577] width 24 height 8
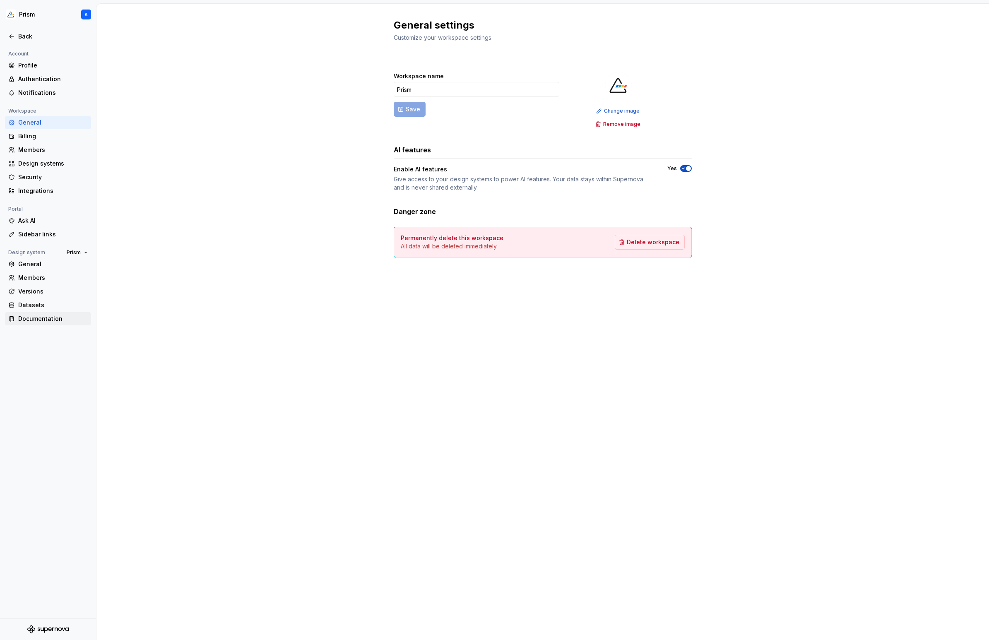
click at [42, 320] on div "Documentation" at bounding box center [53, 319] width 70 height 8
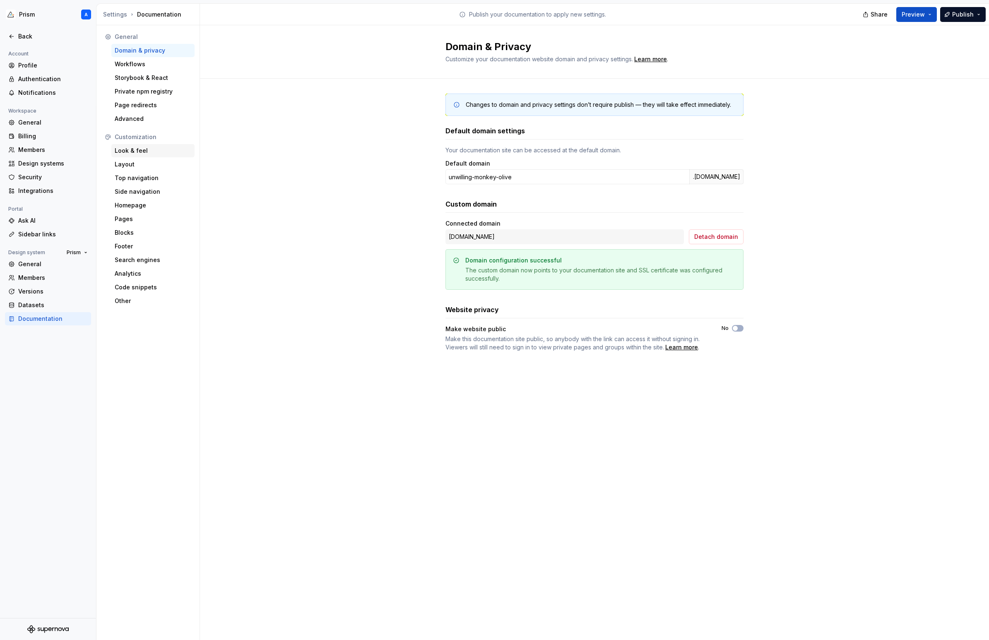
click at [137, 151] on div "Look & feel" at bounding box center [153, 150] width 77 height 8
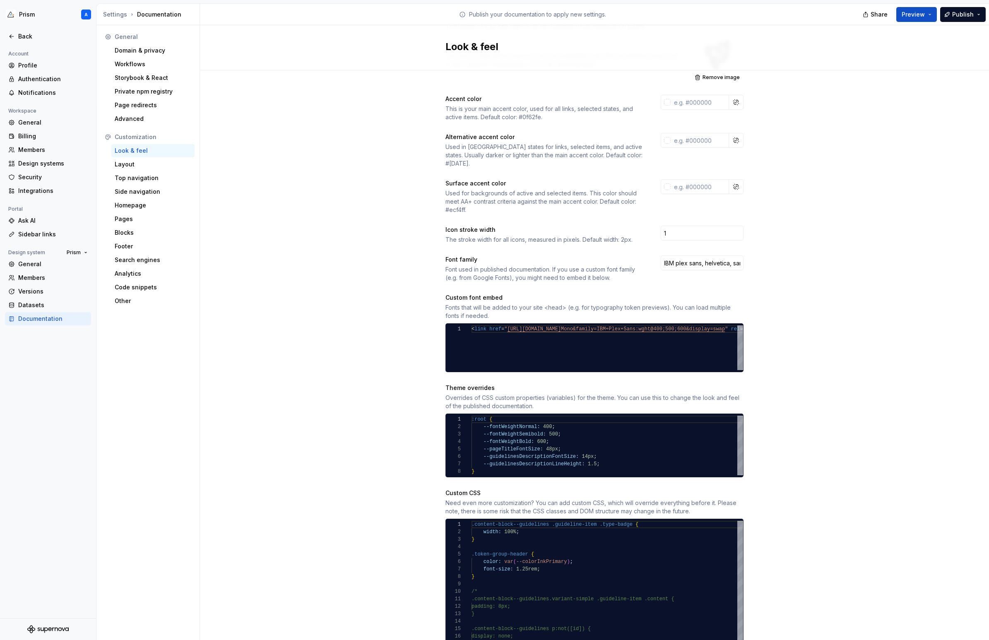
scroll to position [45, 69]
click at [541, 561] on div ".content-block--guidelines .guideline-item .type-badge { width: 100% ; } .token…" at bounding box center [606, 647] width 271 height 253
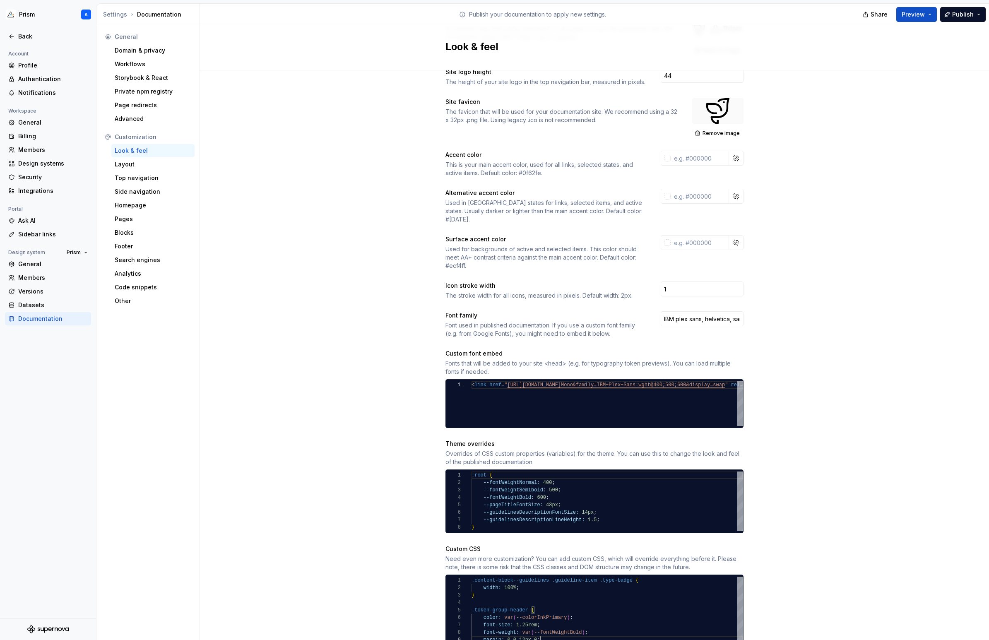
scroll to position [81, 0]
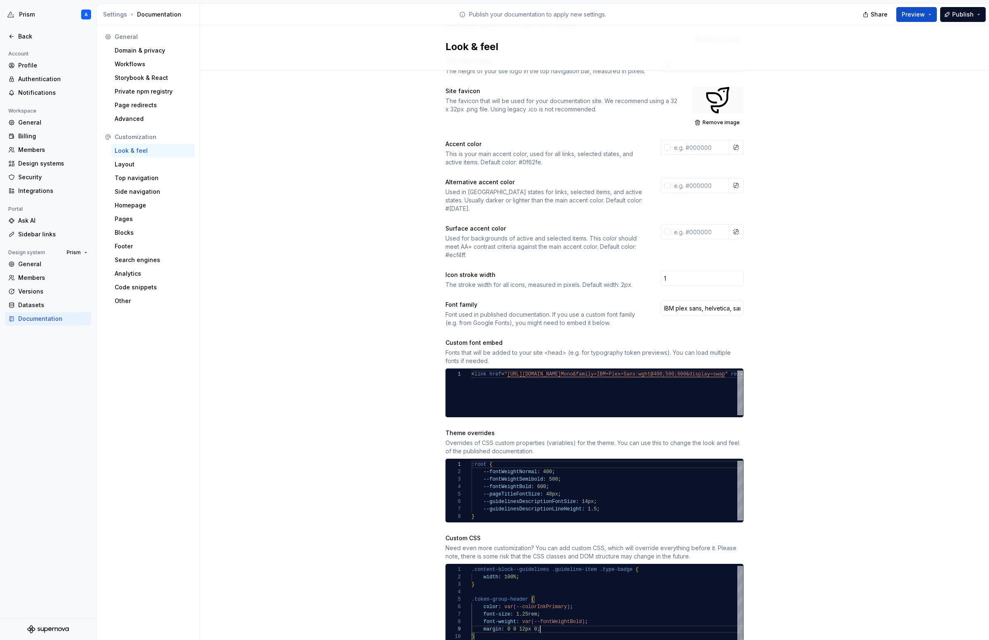
type textarea "**********"
click at [877, 229] on div "Site logo A company logo that will be displayed on all pages on your documentat…" at bounding box center [594, 428] width 789 height 878
click at [920, 19] on button "Preview" at bounding box center [916, 14] width 41 height 15
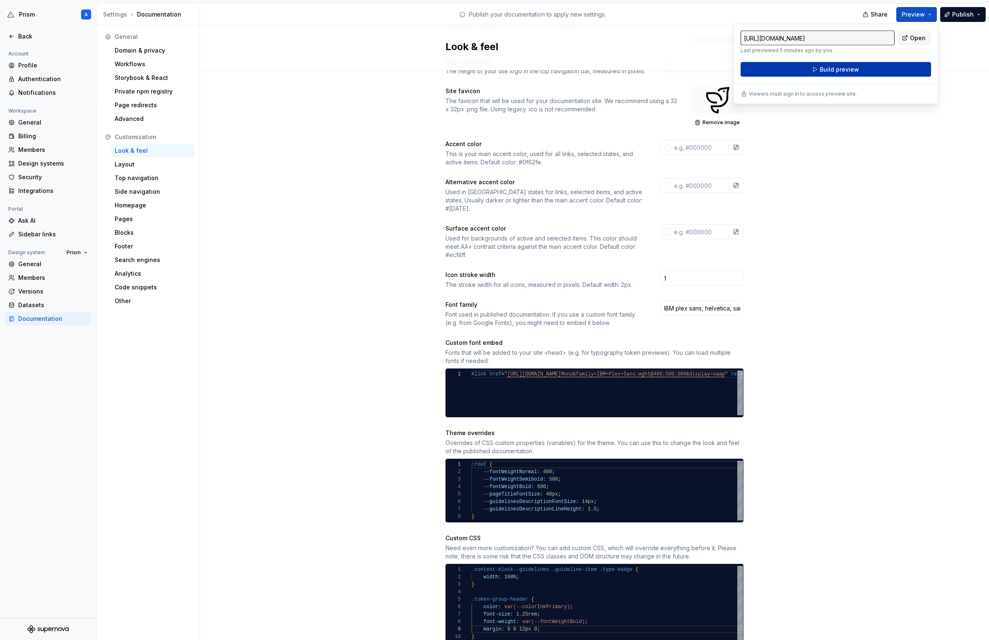
click at [866, 68] on button "Build preview" at bounding box center [835, 69] width 190 height 15
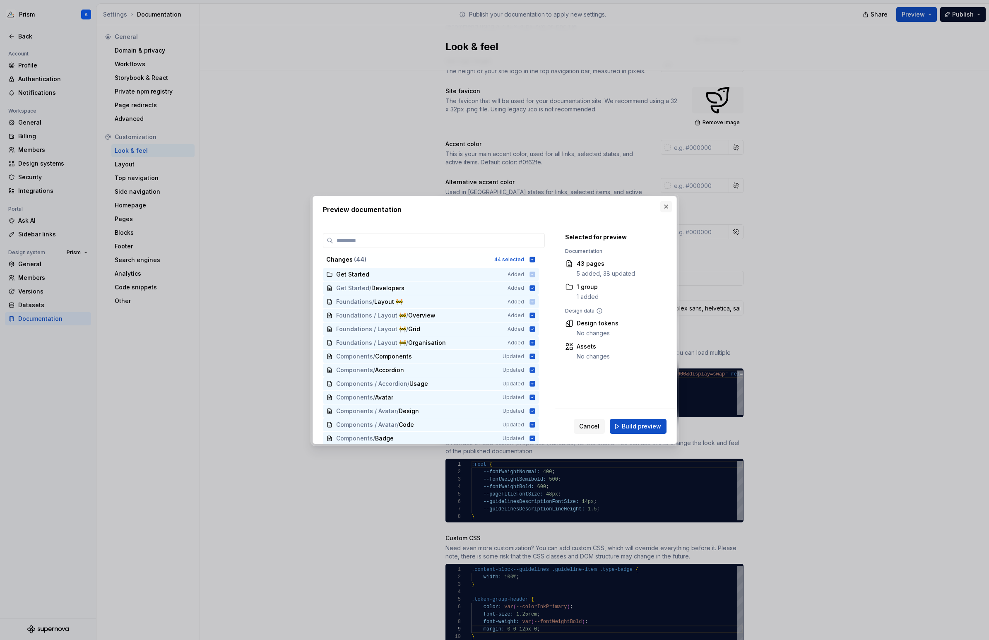
click at [668, 205] on button "button" at bounding box center [666, 207] width 12 height 12
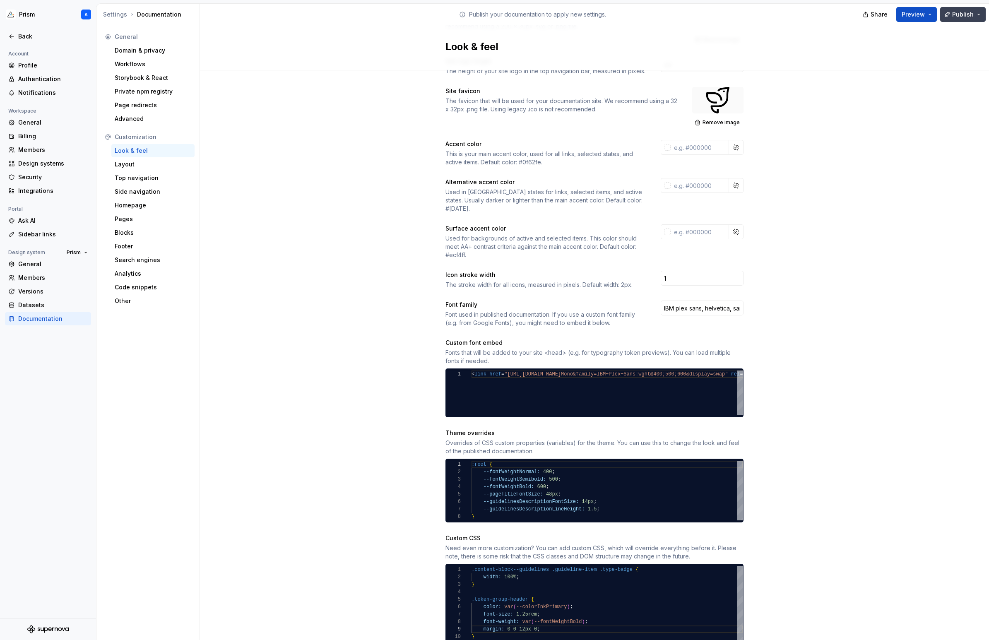
click at [968, 14] on span "Publish" at bounding box center [963, 14] width 22 height 8
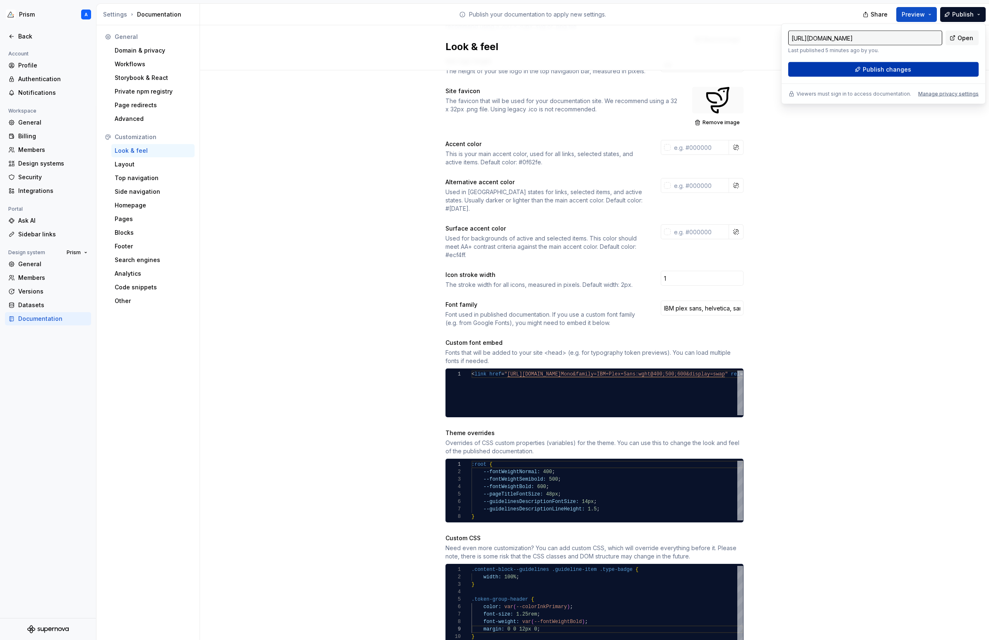
click at [900, 68] on span "Publish changes" at bounding box center [886, 69] width 48 height 8
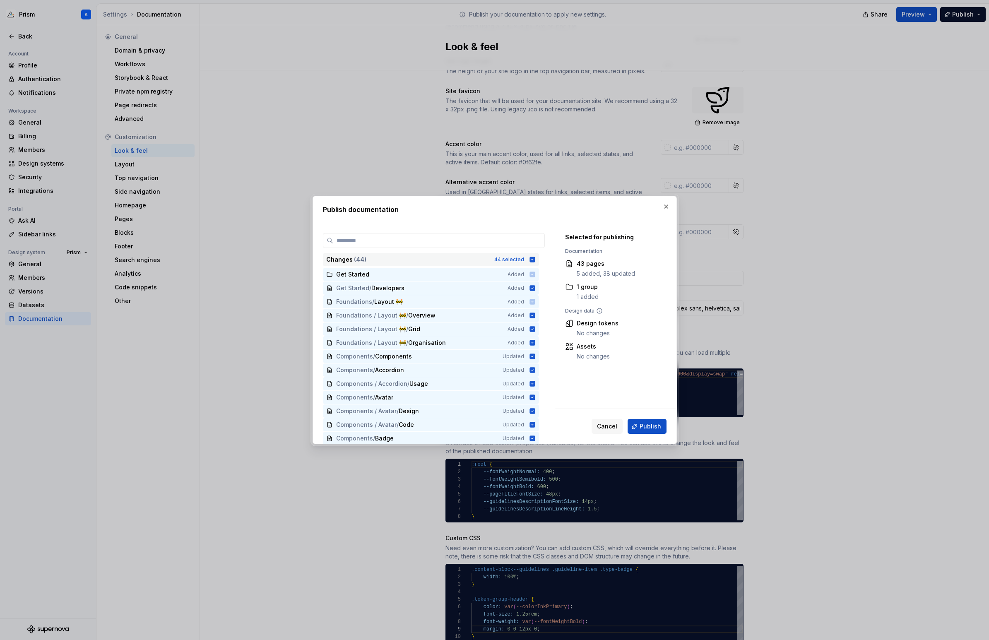
click at [535, 258] on icon at bounding box center [531, 259] width 5 height 5
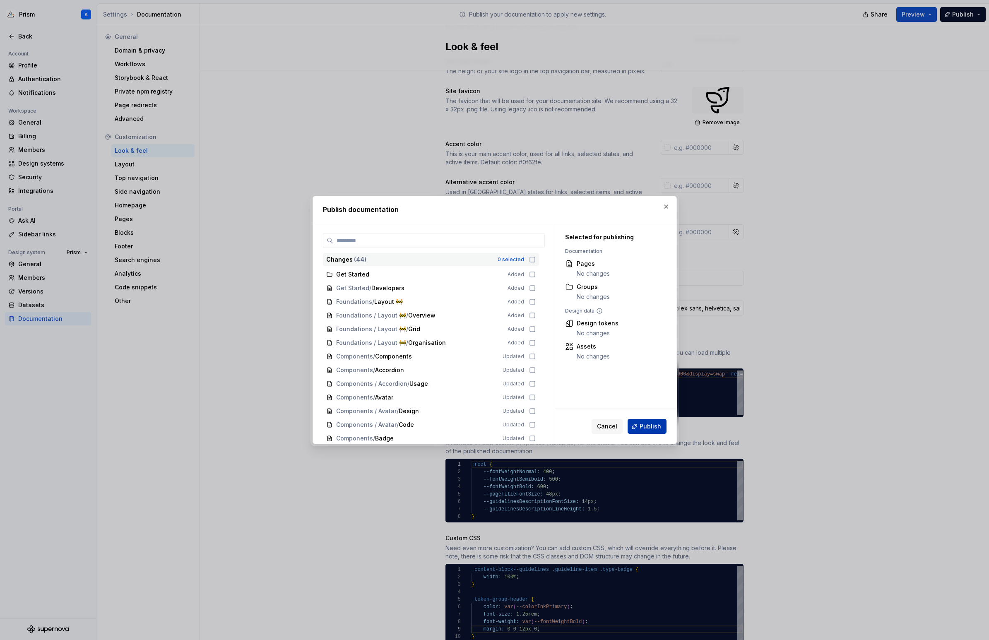
click at [646, 427] on span "Publish" at bounding box center [650, 426] width 22 height 8
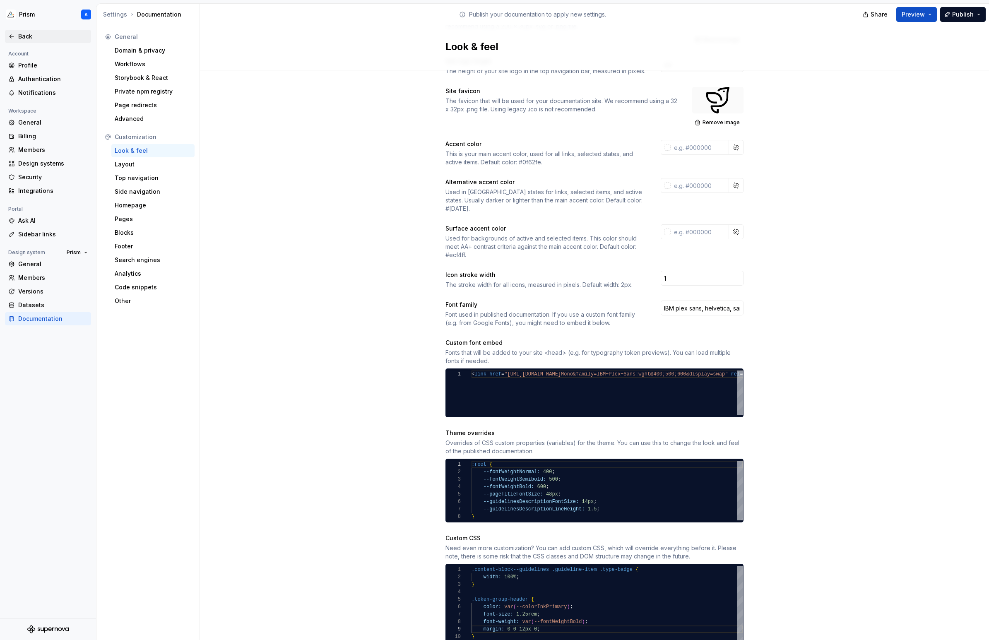
click at [23, 36] on div "Back" at bounding box center [53, 36] width 70 height 8
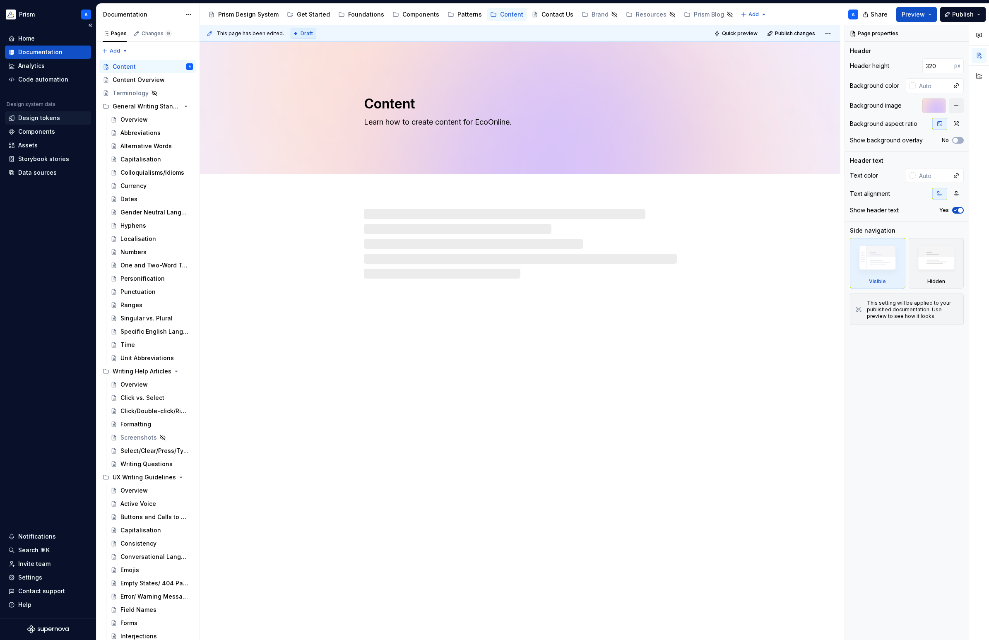
type textarea "*"
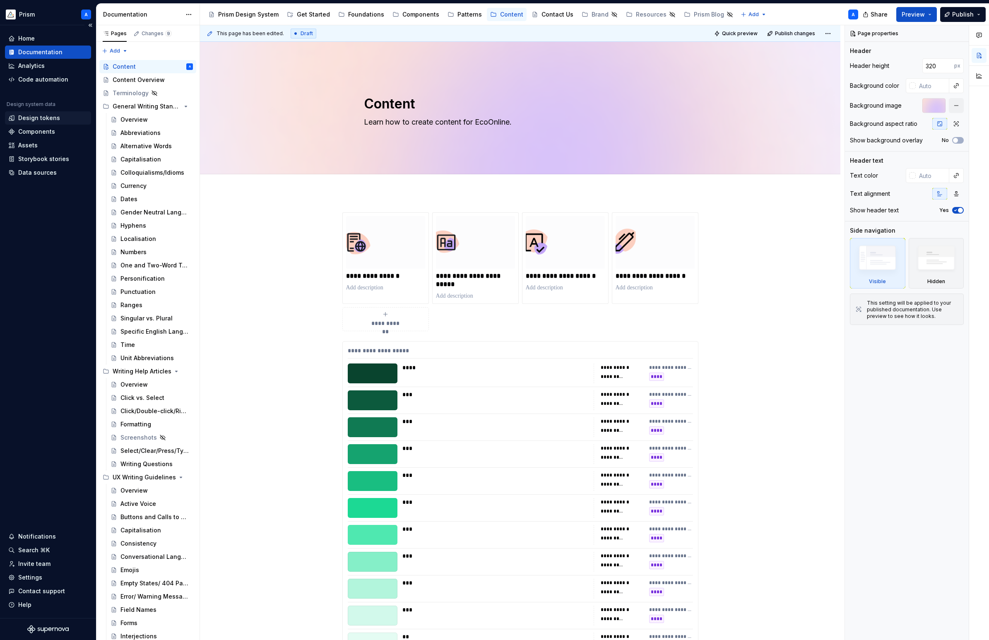
click at [43, 119] on div "Design tokens" at bounding box center [39, 118] width 42 height 8
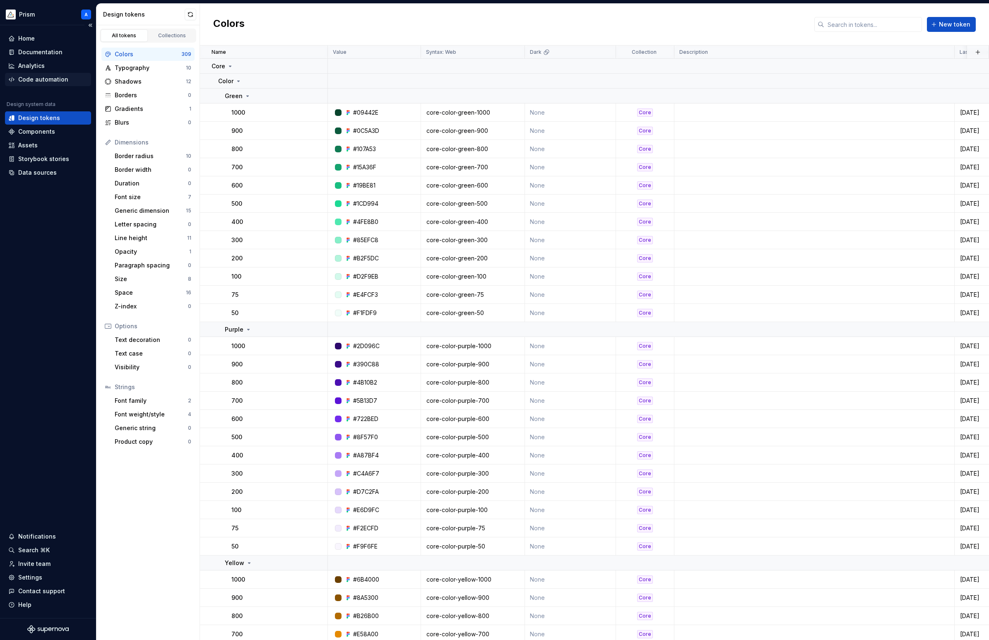
click at [37, 80] on div "Code automation" at bounding box center [43, 79] width 50 height 8
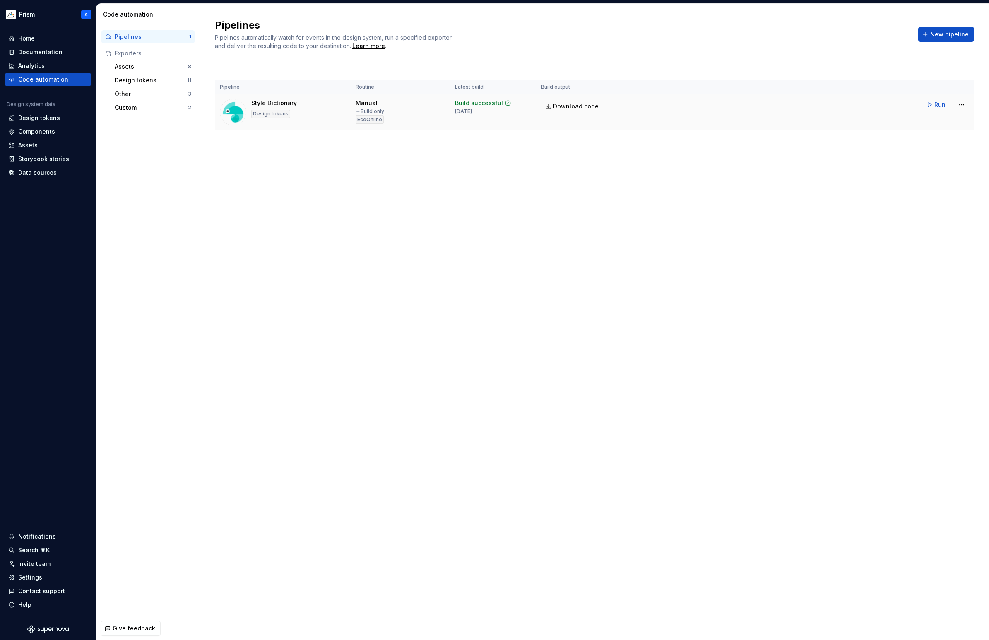
click at [313, 110] on div "Style Dictionary Design tokens" at bounding box center [283, 112] width 126 height 26
click at [963, 104] on html "Prism A Home Documentation Analytics Code automation Design system data Design …" at bounding box center [494, 320] width 989 height 640
click at [943, 122] on div "Edit pipeline" at bounding box center [950, 122] width 71 height 8
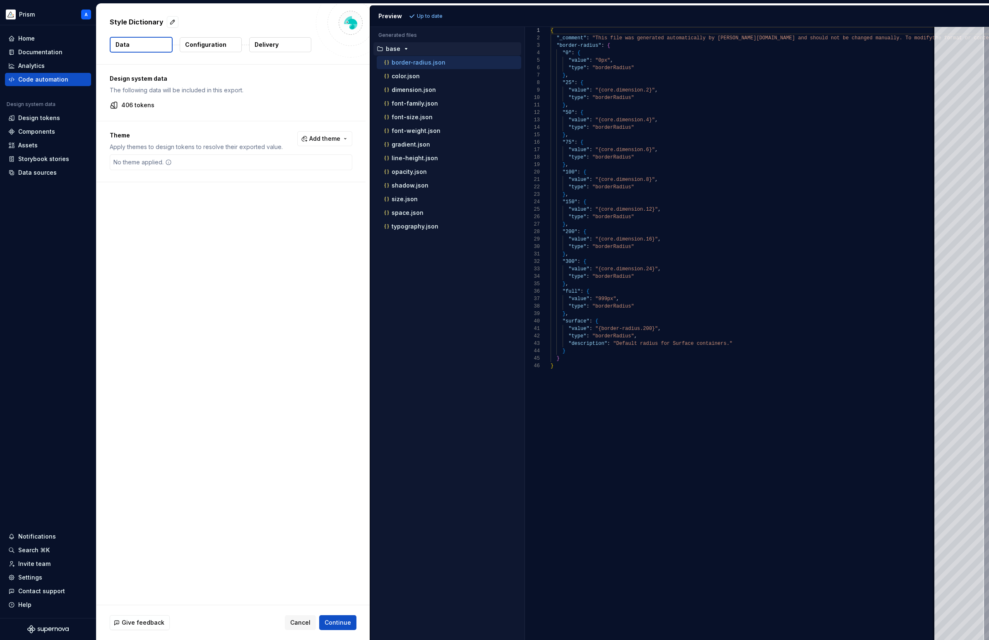
click at [209, 41] on p "Configuration" at bounding box center [205, 45] width 41 height 8
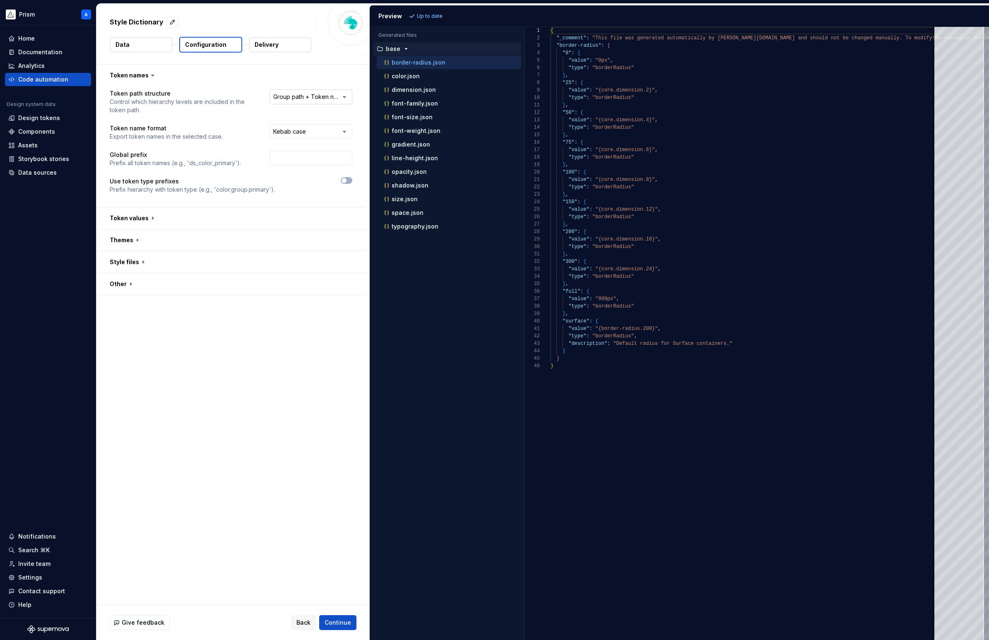
click at [328, 98] on html "**********" at bounding box center [494, 320] width 989 height 640
click at [322, 73] on html "**********" at bounding box center [494, 320] width 989 height 640
click at [298, 623] on span "Back" at bounding box center [303, 622] width 14 height 8
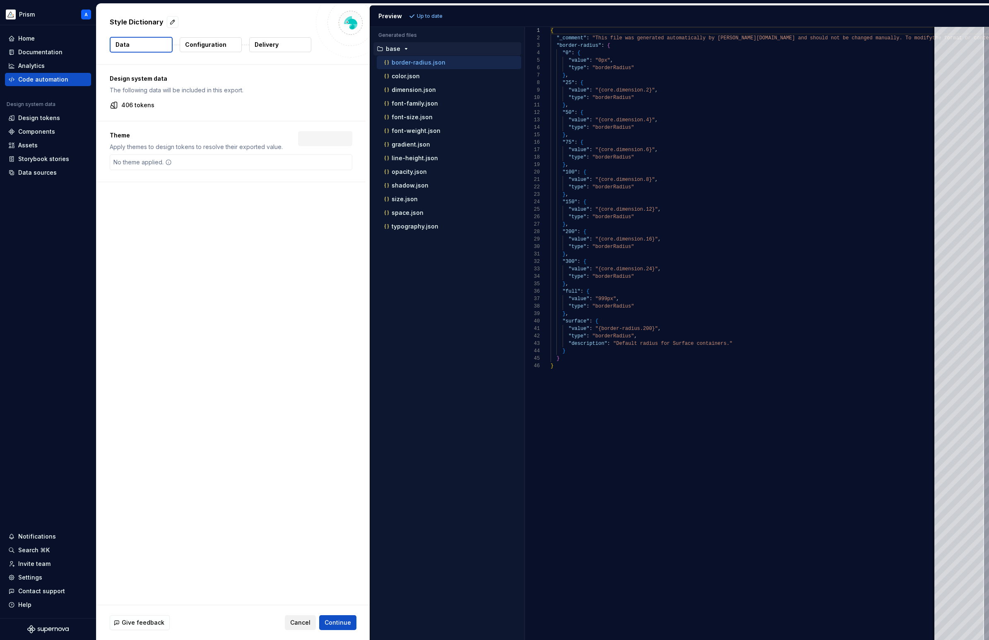
click at [300, 622] on span "Cancel" at bounding box center [300, 622] width 20 height 8
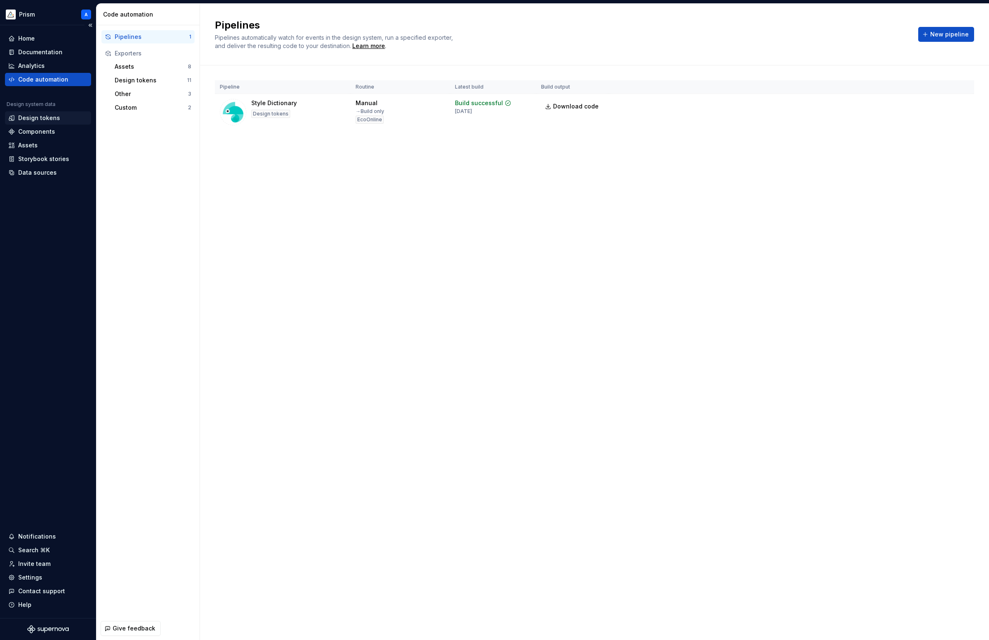
click at [36, 119] on div "Design tokens" at bounding box center [39, 118] width 42 height 8
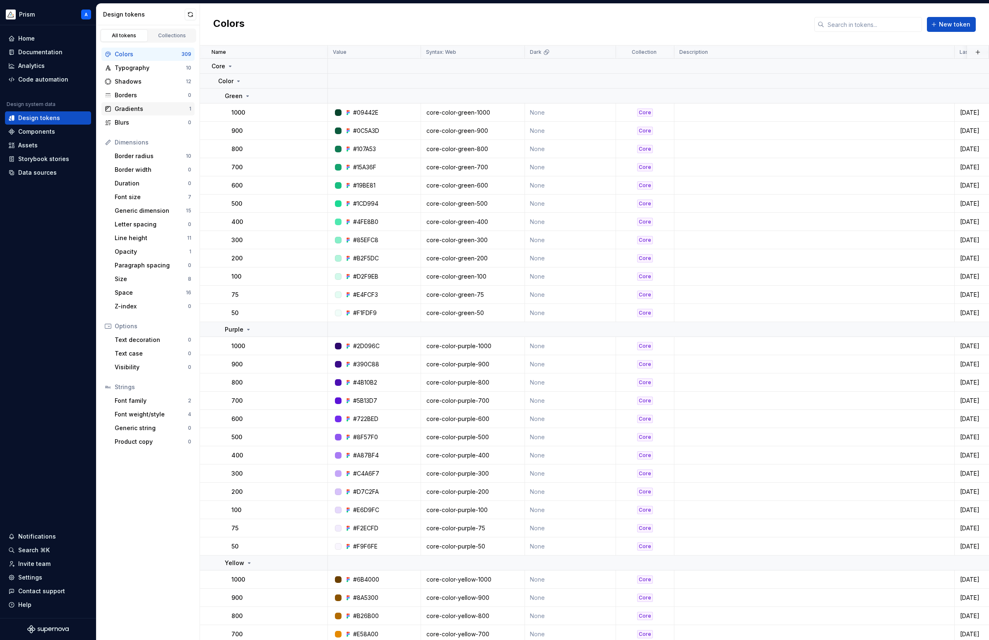
click at [130, 109] on div "Gradients" at bounding box center [152, 109] width 74 height 8
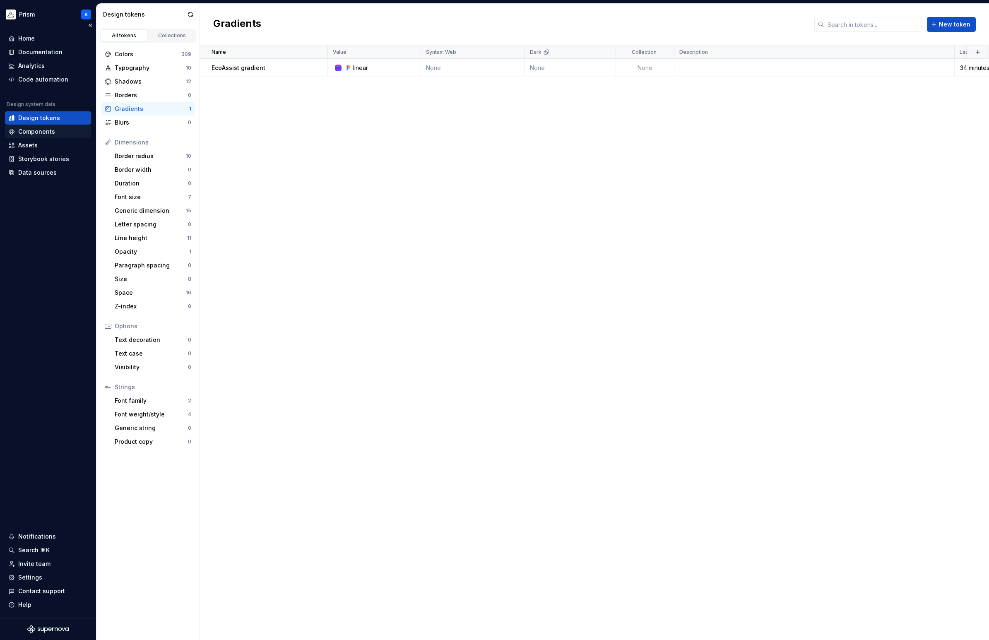
click at [34, 131] on div "Components" at bounding box center [36, 131] width 37 height 8
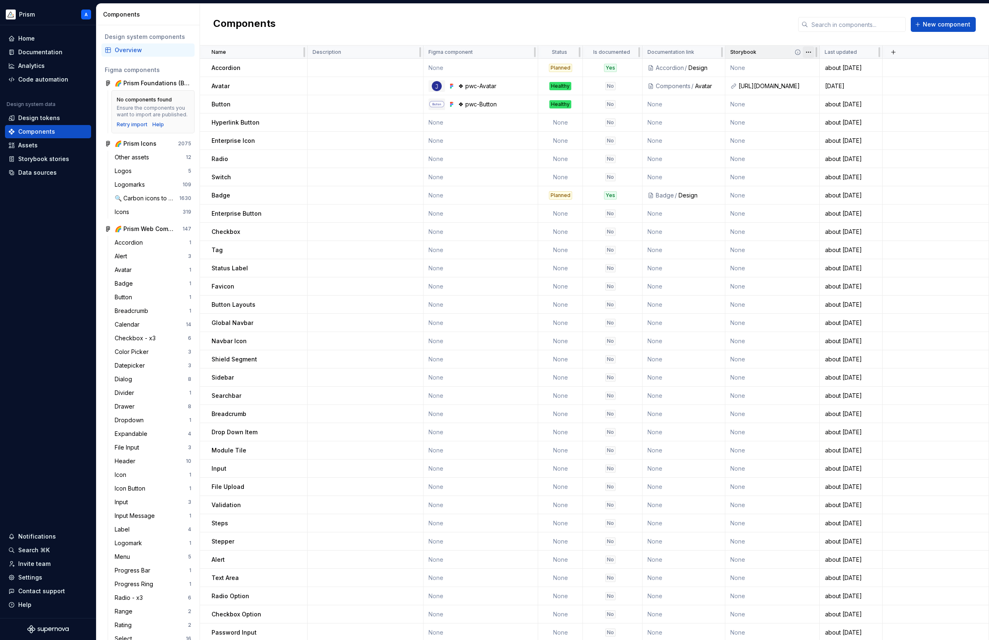
click at [806, 55] on html "Prism A Home Documentation Analytics Code automation Design system data Design …" at bounding box center [494, 320] width 989 height 640
click at [819, 70] on span "Edit property" at bounding box center [845, 68] width 54 height 8
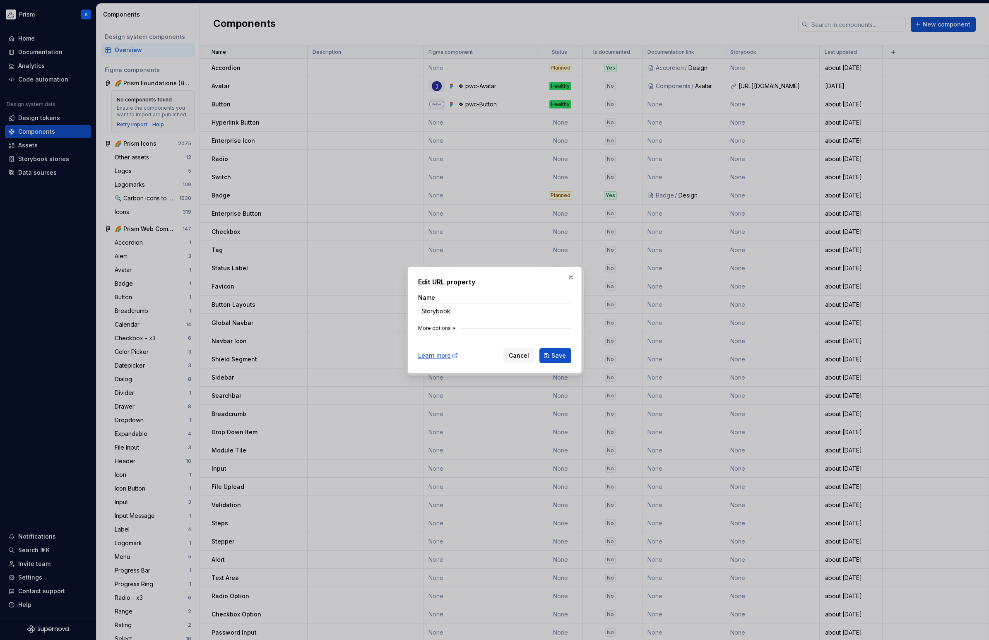
click at [454, 328] on icon "button" at bounding box center [454, 328] width 1 height 2
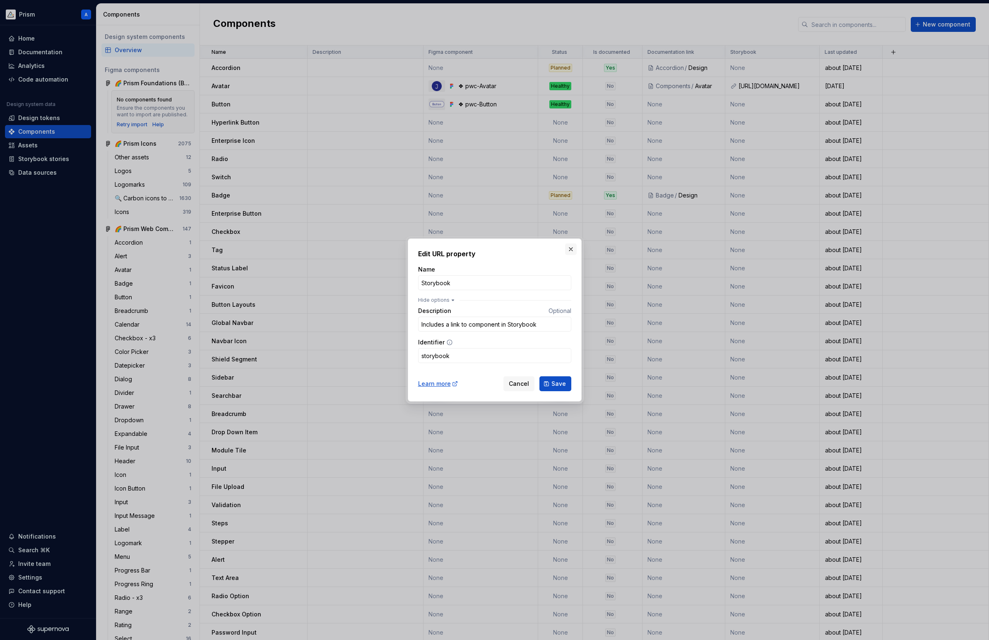
click at [573, 246] on button "button" at bounding box center [571, 249] width 12 height 12
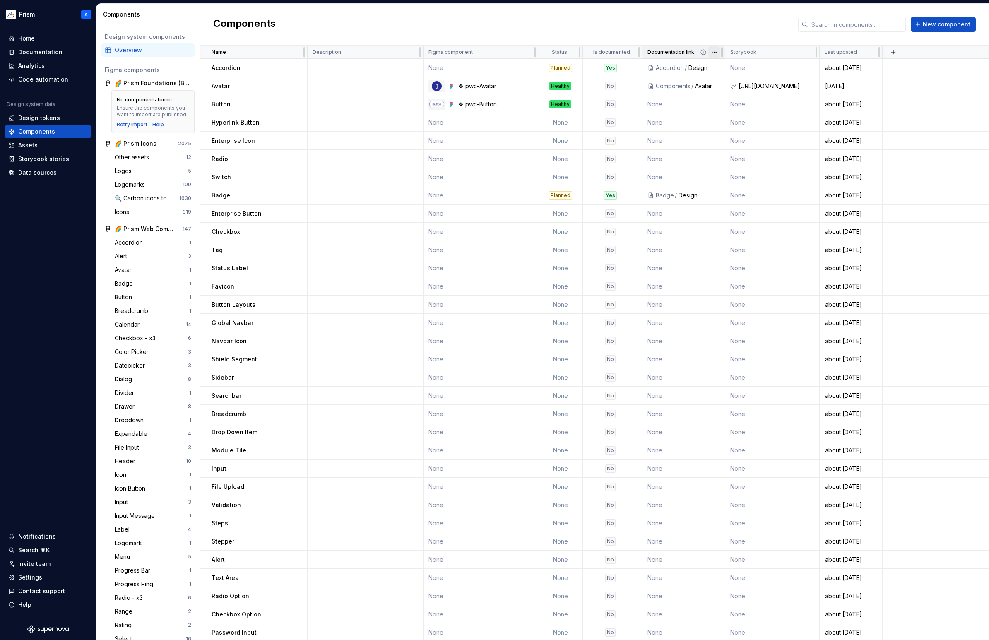
click at [713, 53] on html "Prism A Home Documentation Analytics Code automation Design system data Design …" at bounding box center [494, 320] width 989 height 640
click at [724, 68] on span "Edit property" at bounding box center [751, 68] width 54 height 8
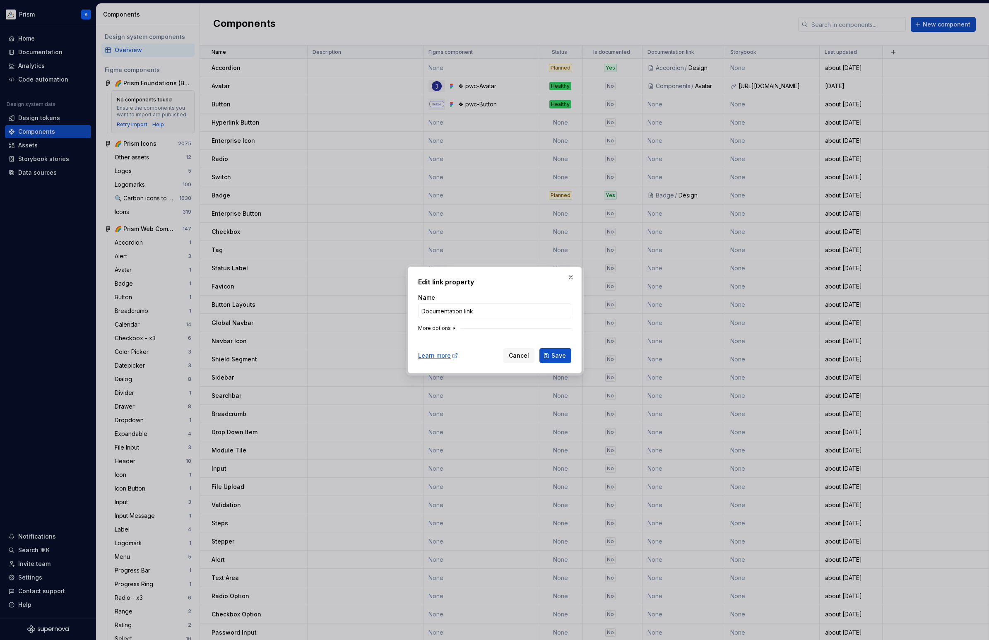
click at [453, 327] on icon "button" at bounding box center [454, 328] width 7 height 7
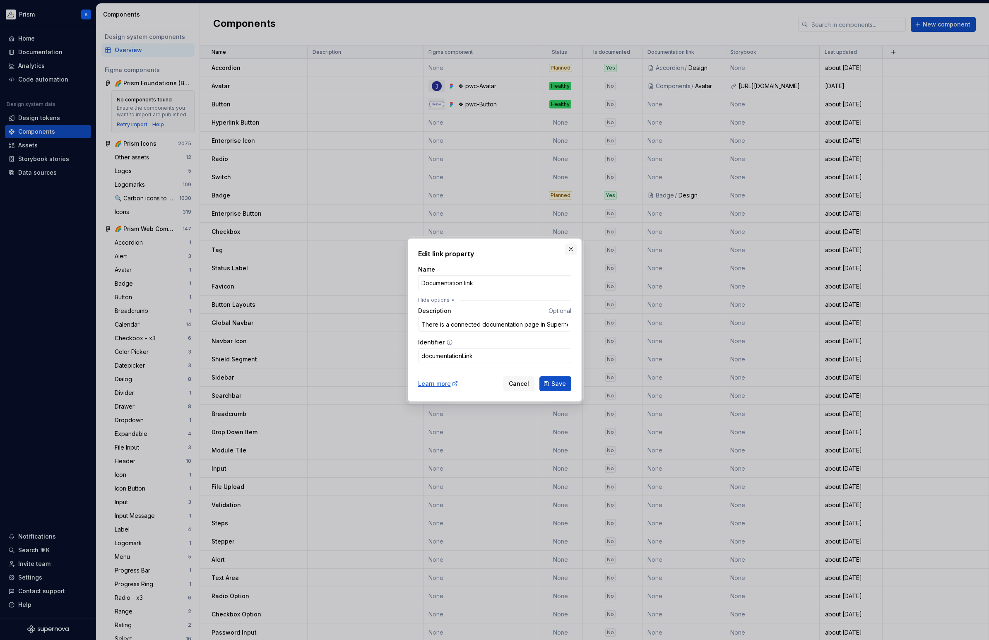
click at [571, 250] on button "button" at bounding box center [571, 249] width 12 height 12
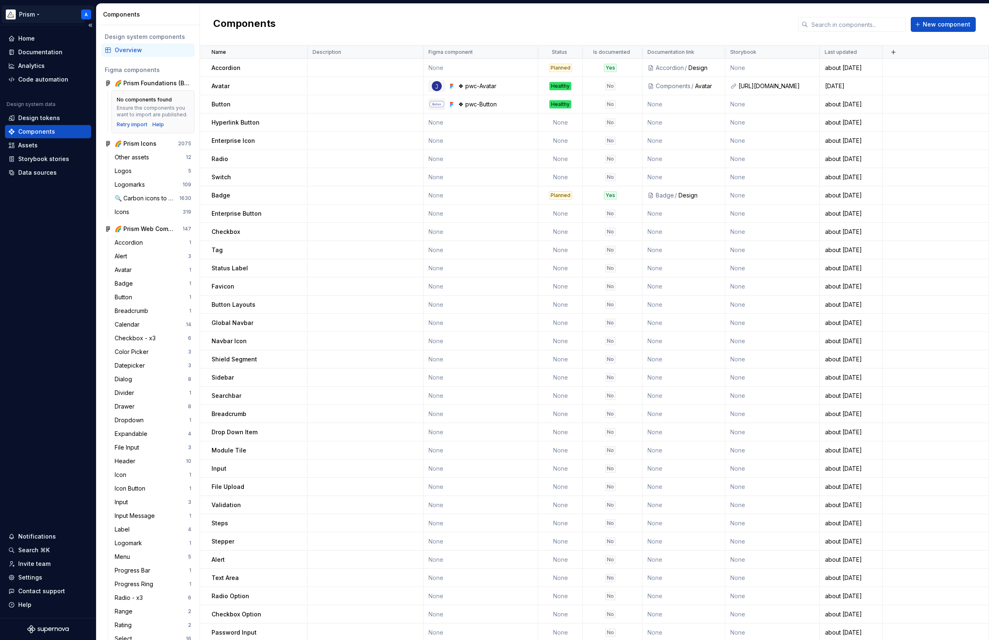
click at [37, 14] on html "Prism A Home Documentation Analytics Code automation Design system data Design …" at bounding box center [494, 320] width 989 height 640
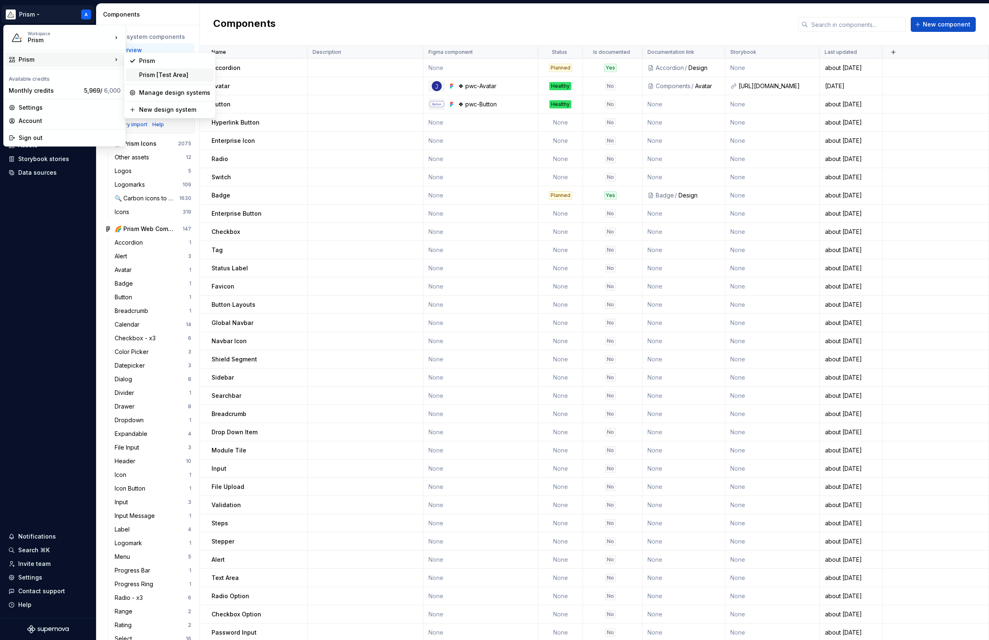
click at [142, 74] on div "Prism [Test Area]" at bounding box center [174, 75] width 71 height 8
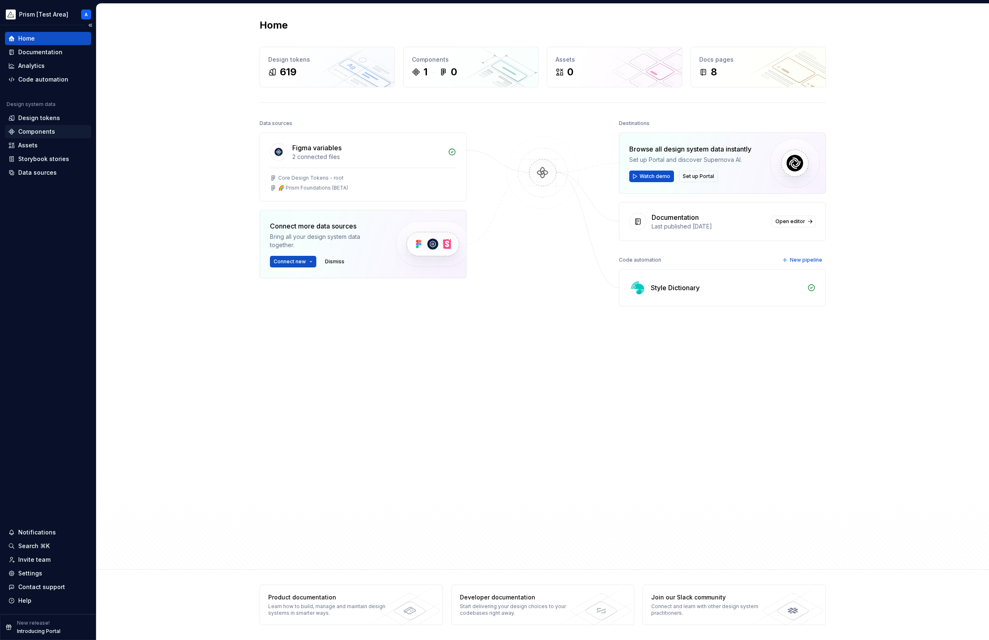
click at [46, 132] on div "Components" at bounding box center [36, 131] width 37 height 8
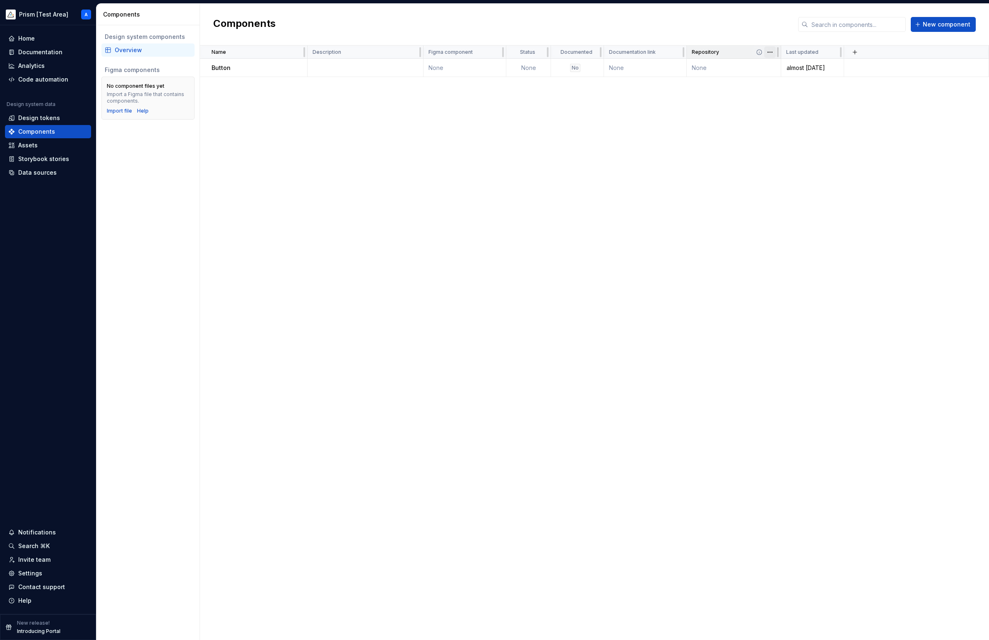
click at [772, 53] on html "Prism [Test Area] A Home Documentation Analytics Code automation Design system …" at bounding box center [494, 320] width 989 height 640
click at [771, 53] on html "Prism [Test Area] A Home Documentation Analytics Code automation Design system …" at bounding box center [494, 320] width 989 height 640
click at [70, 13] on html "Prism [Test Area] A Home Documentation Analytics Code automation Design system …" at bounding box center [494, 320] width 989 height 640
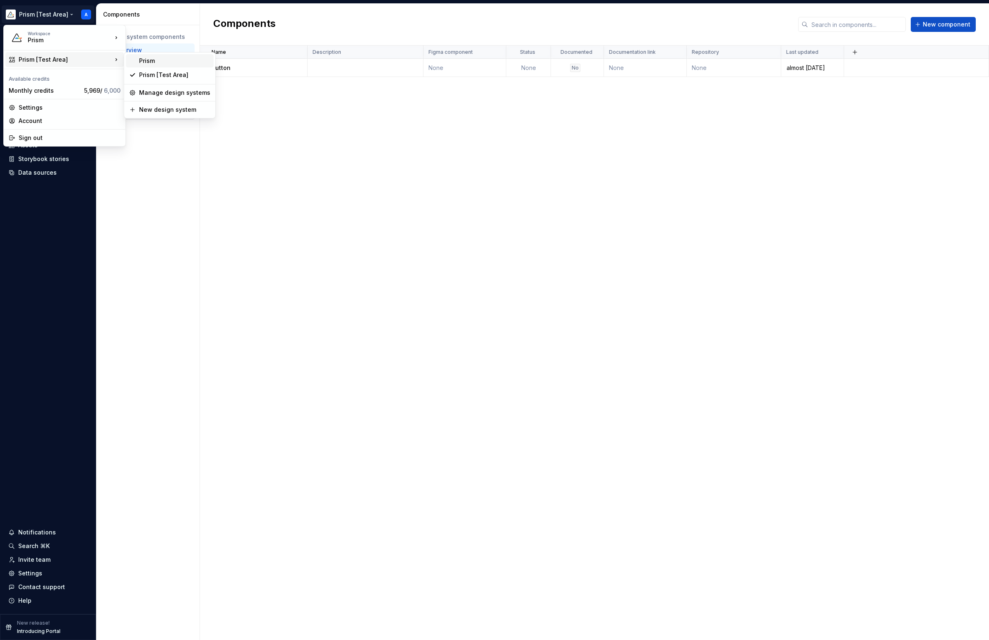
click at [158, 60] on div "Prism" at bounding box center [174, 61] width 71 height 8
